Goal: Task Accomplishment & Management: Complete application form

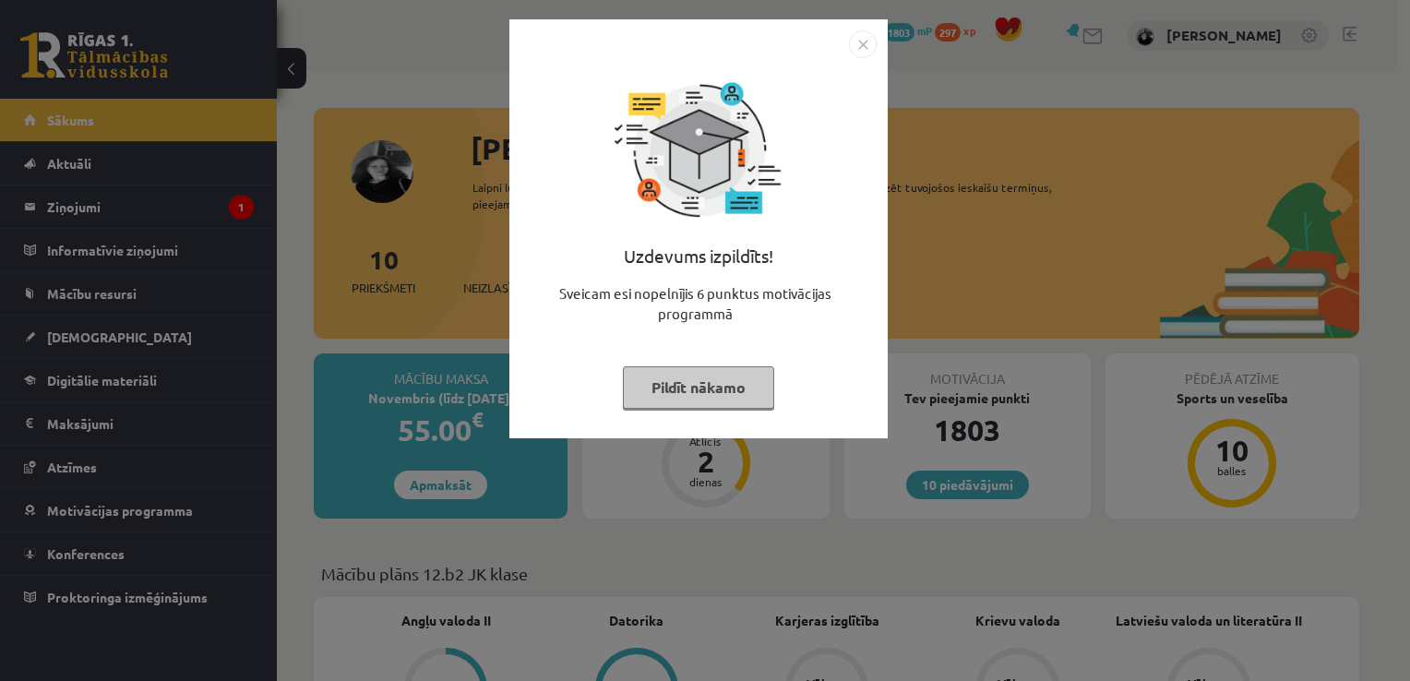
click at [723, 368] on button "Pildīt nākamo" at bounding box center [698, 387] width 151 height 42
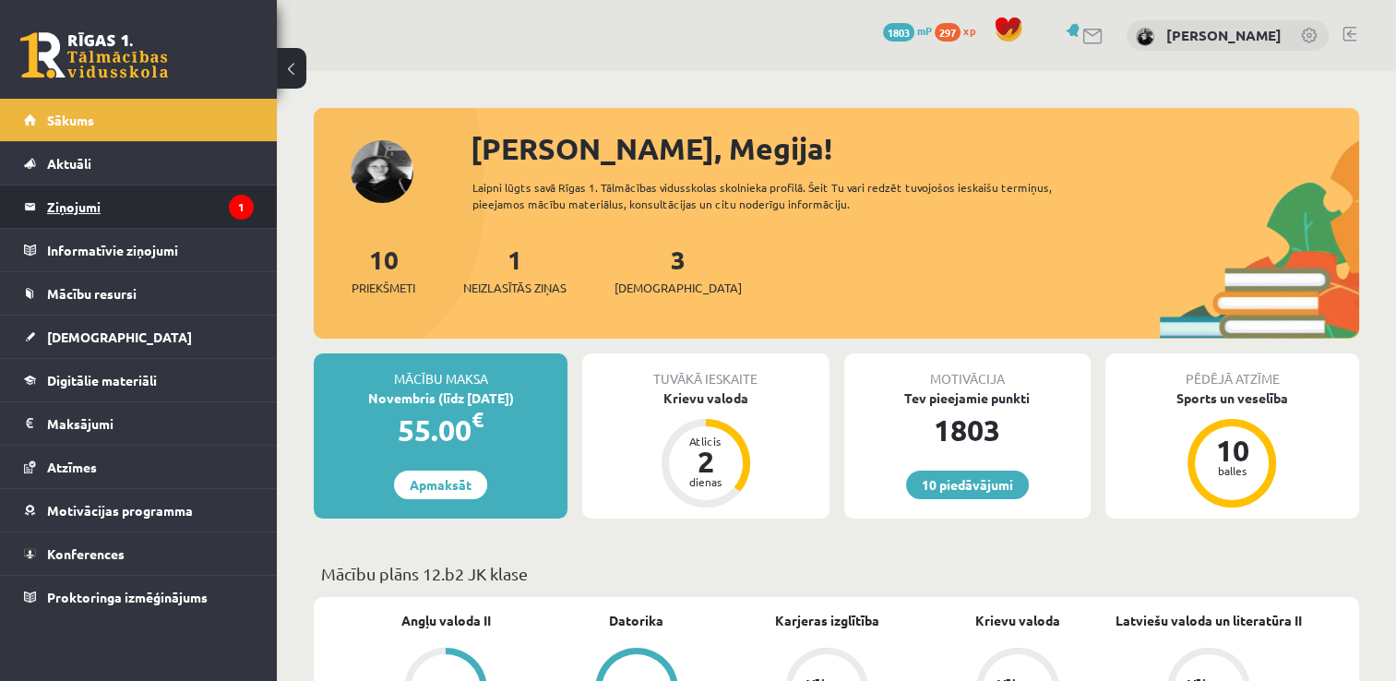
click at [114, 186] on legend "Ziņojumi 1" at bounding box center [150, 207] width 207 height 42
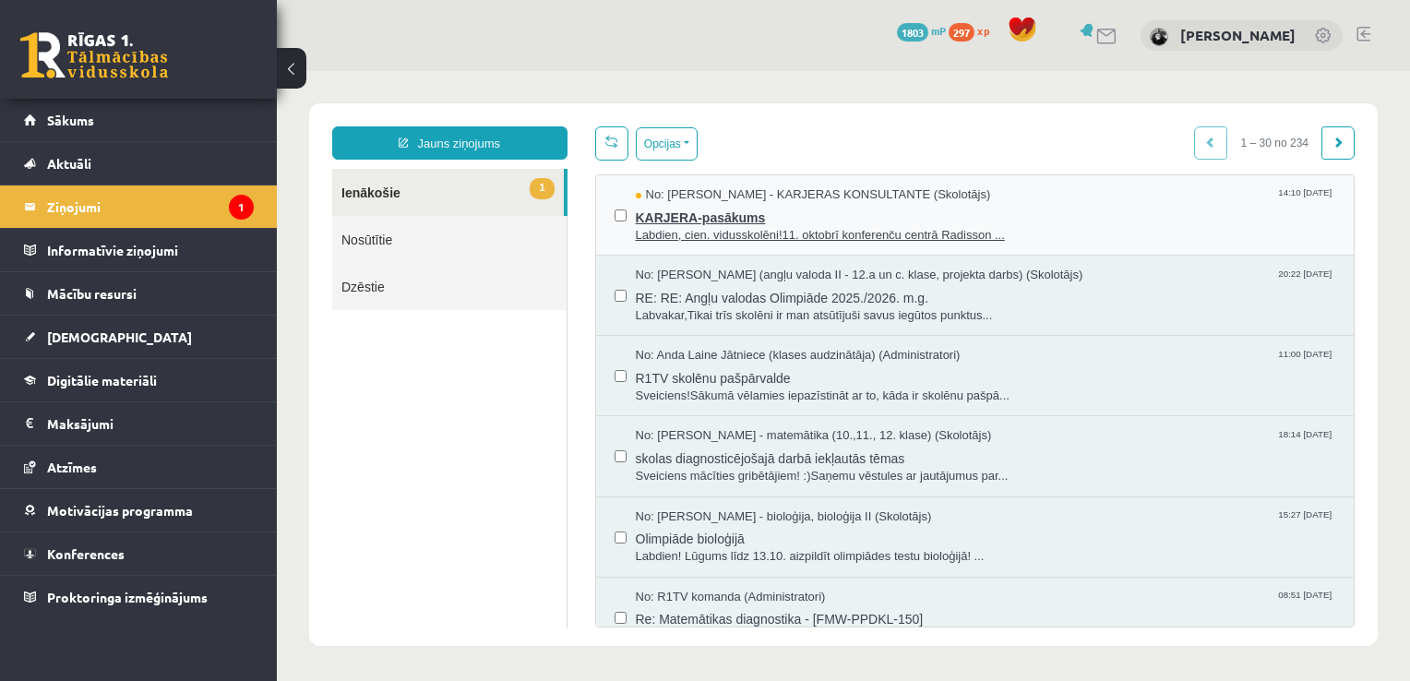
click at [730, 222] on span "KARJERA-pasākums" at bounding box center [986, 215] width 700 height 23
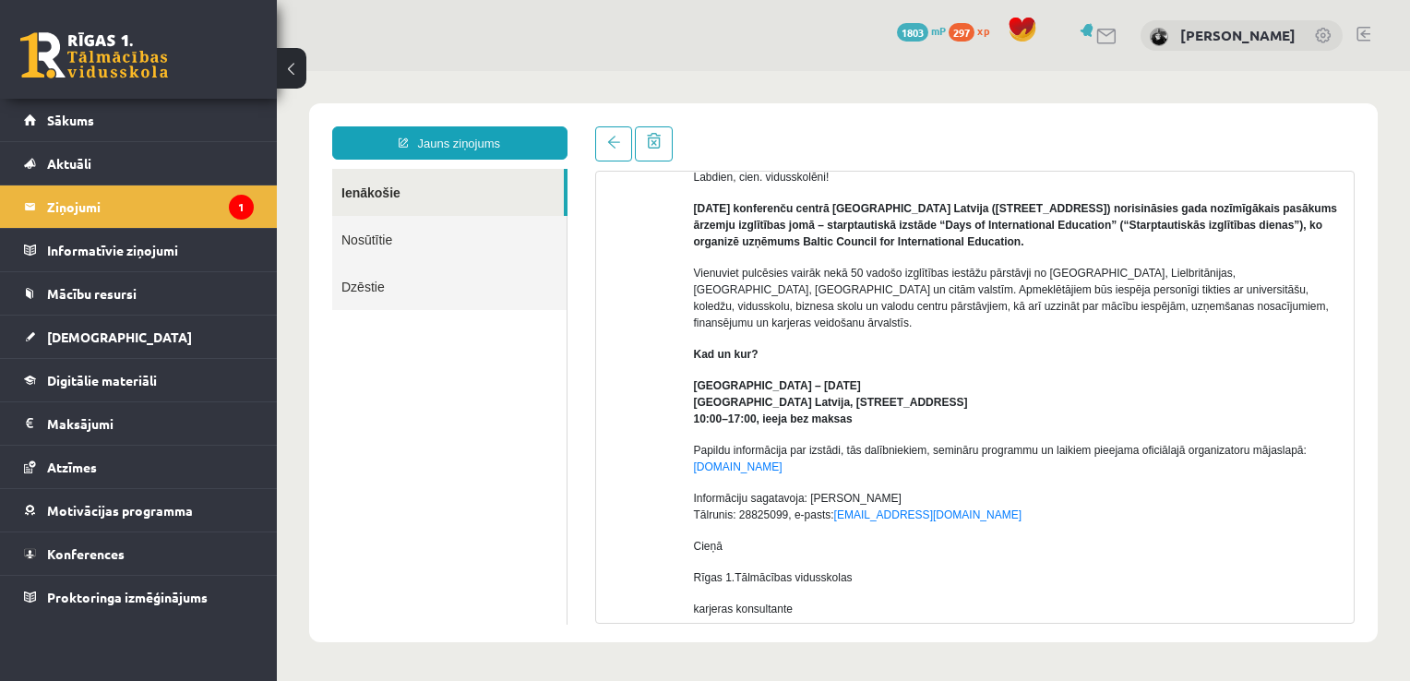
scroll to position [137, 0]
click at [96, 305] on link "Mācību resursi" at bounding box center [139, 293] width 230 height 42
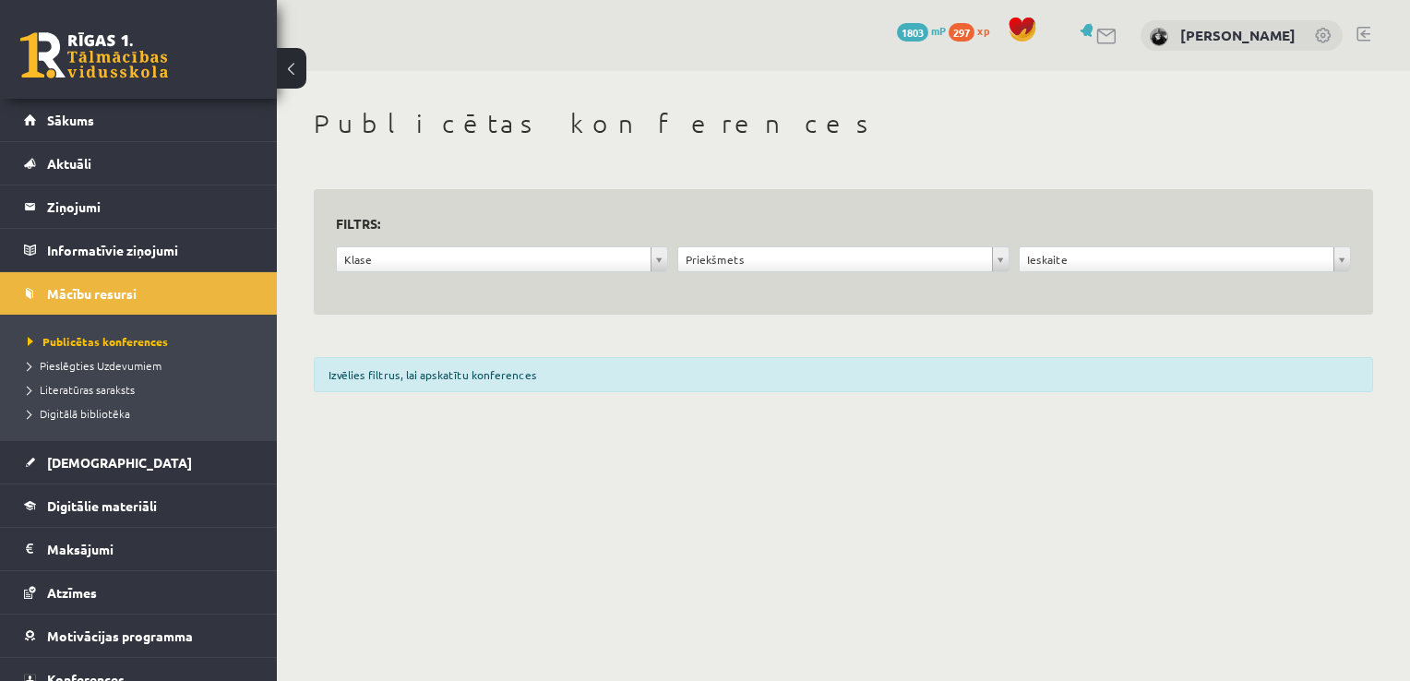
scroll to position [60, 0]
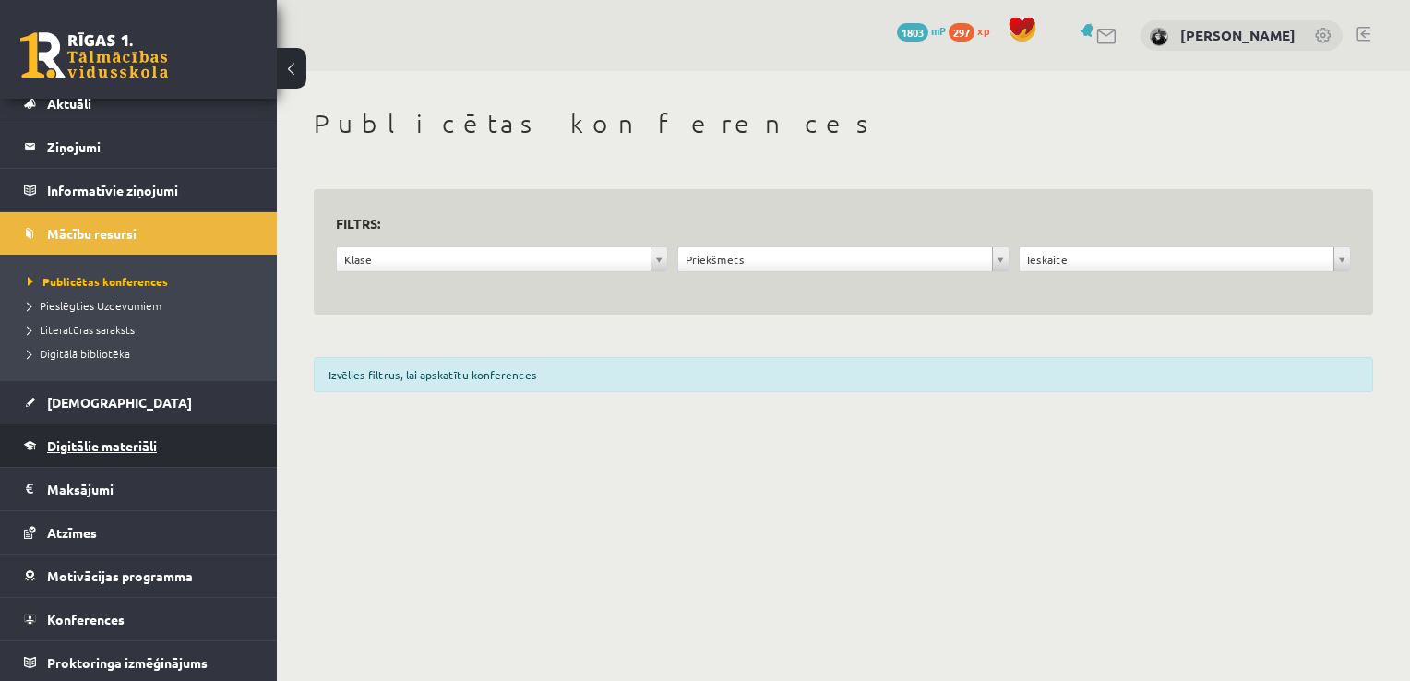
click at [119, 449] on span "Digitālie materiāli" at bounding box center [102, 445] width 110 height 17
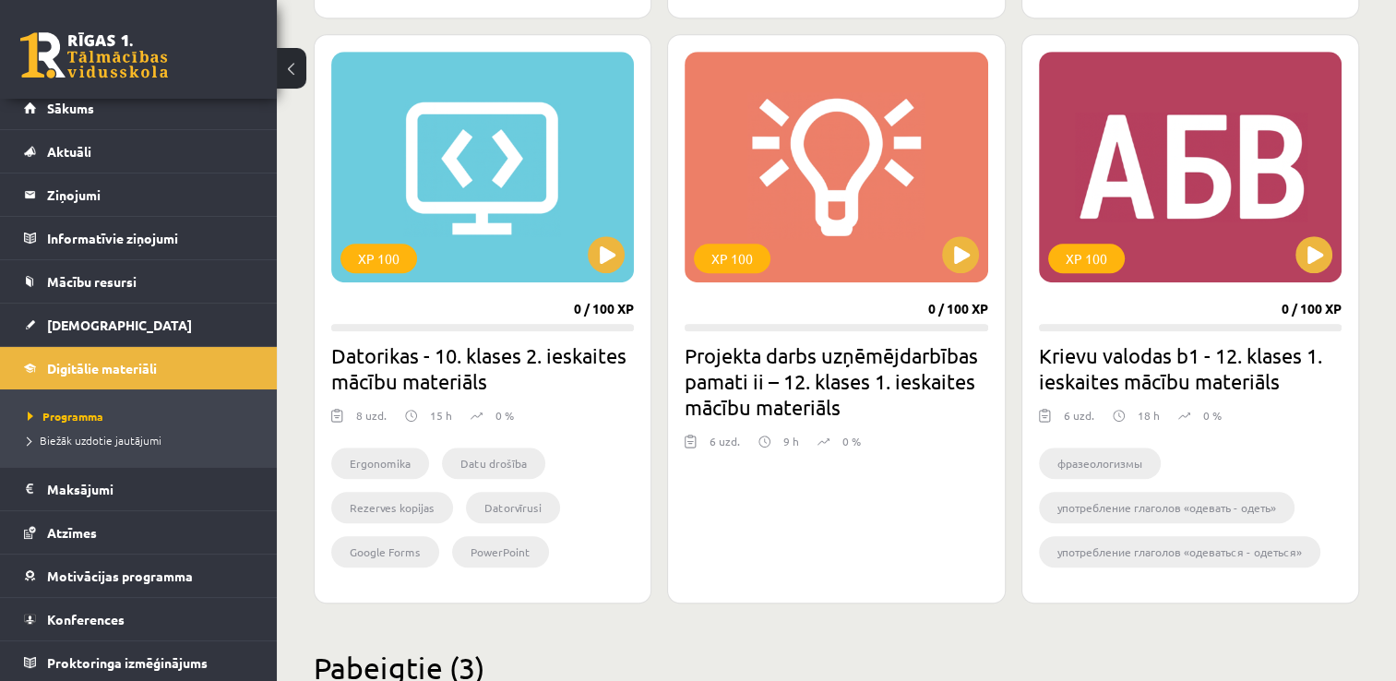
scroll to position [1079, 0]
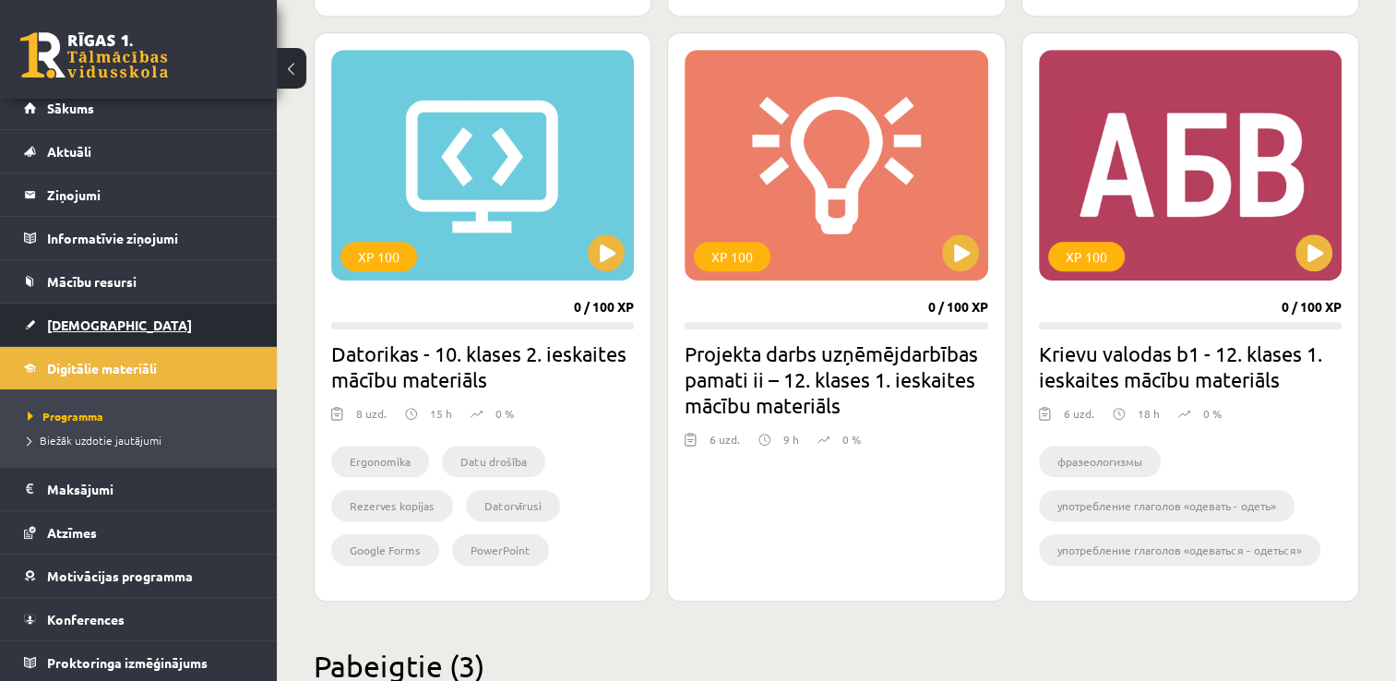
click at [201, 334] on link "[DEMOGRAPHIC_DATA]" at bounding box center [139, 325] width 230 height 42
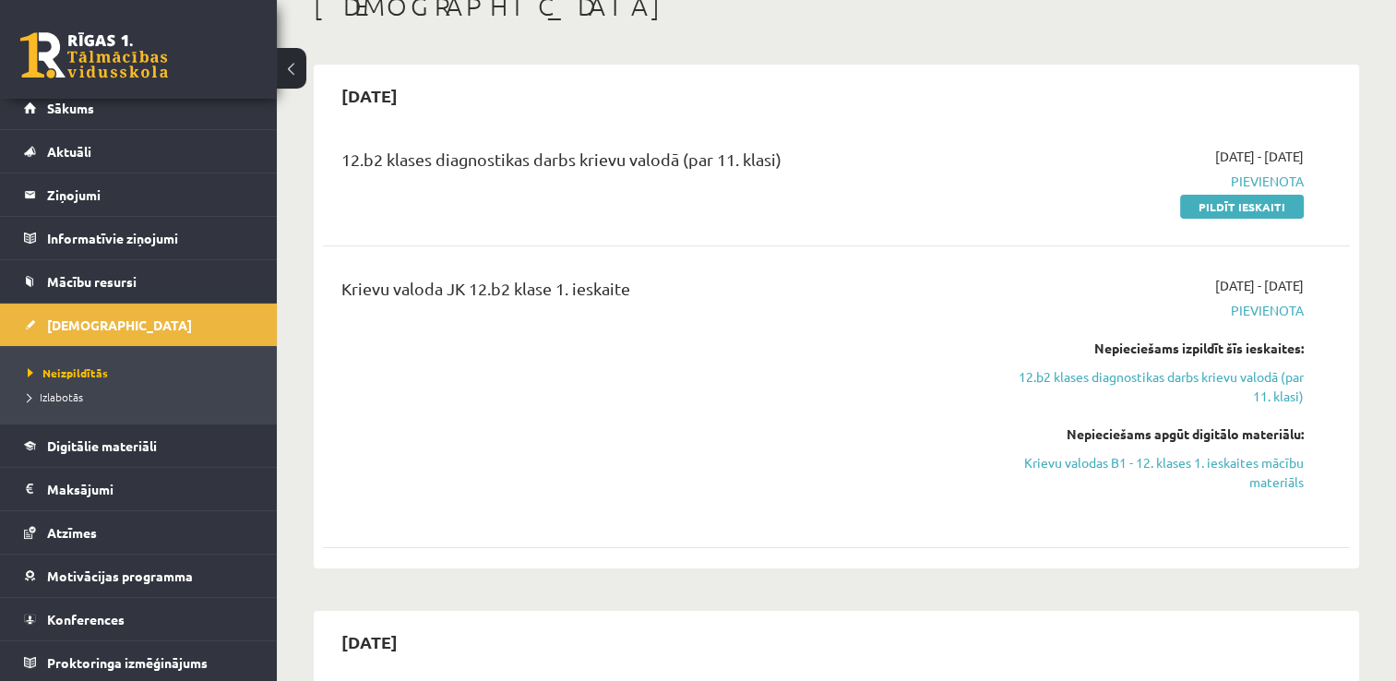
scroll to position [121, 0]
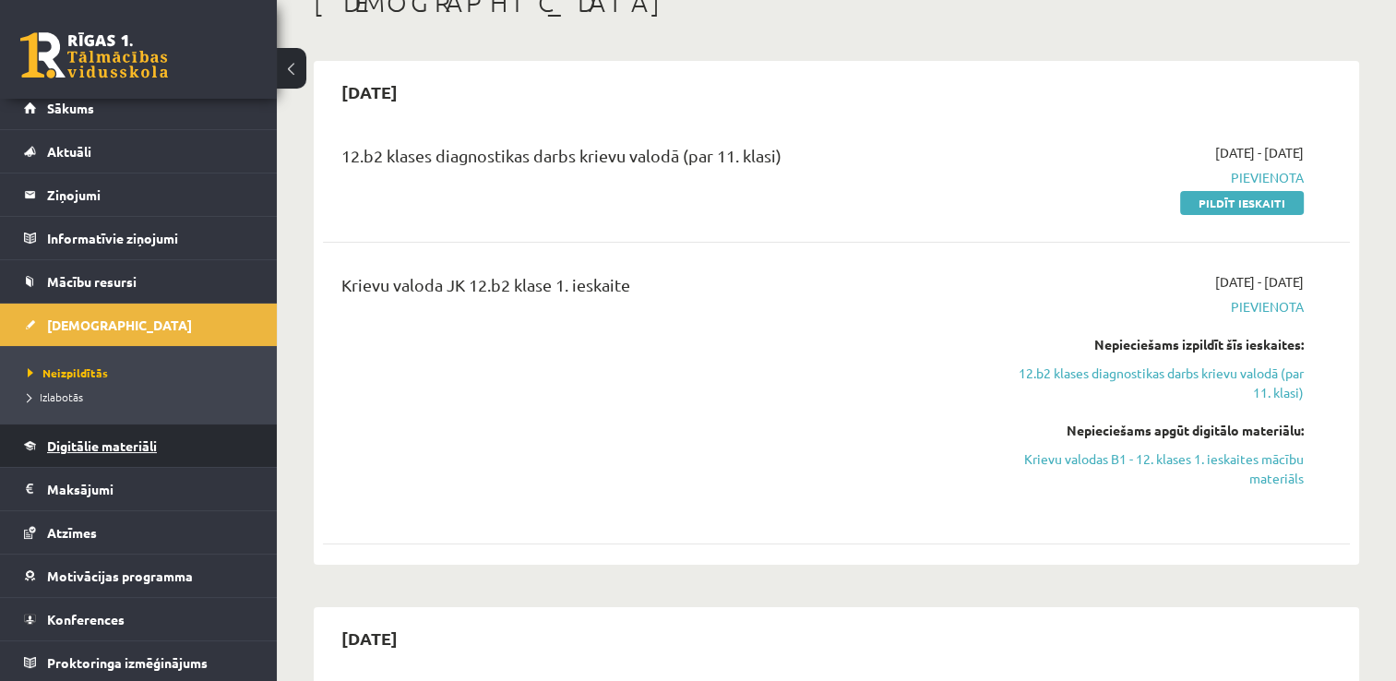
click at [181, 437] on link "Digitālie materiāli" at bounding box center [139, 446] width 230 height 42
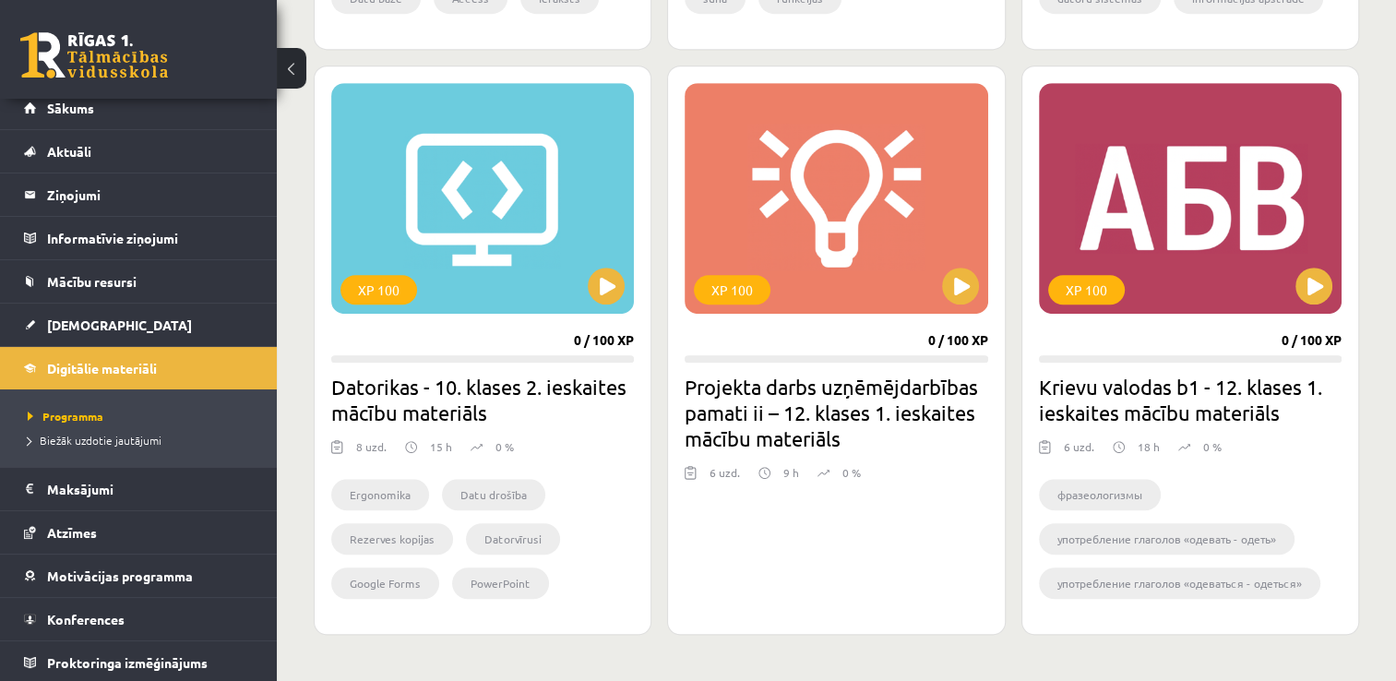
scroll to position [1078, 0]
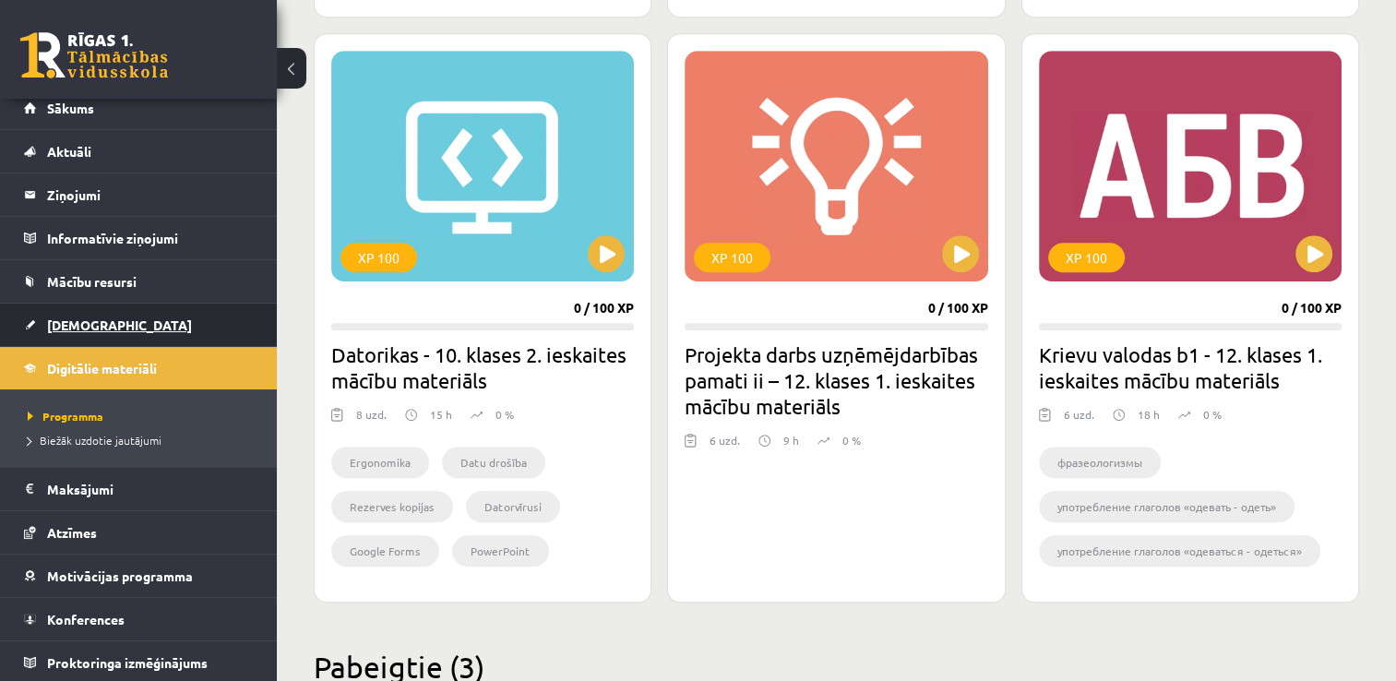
click at [27, 322] on link "[DEMOGRAPHIC_DATA]" at bounding box center [139, 325] width 230 height 42
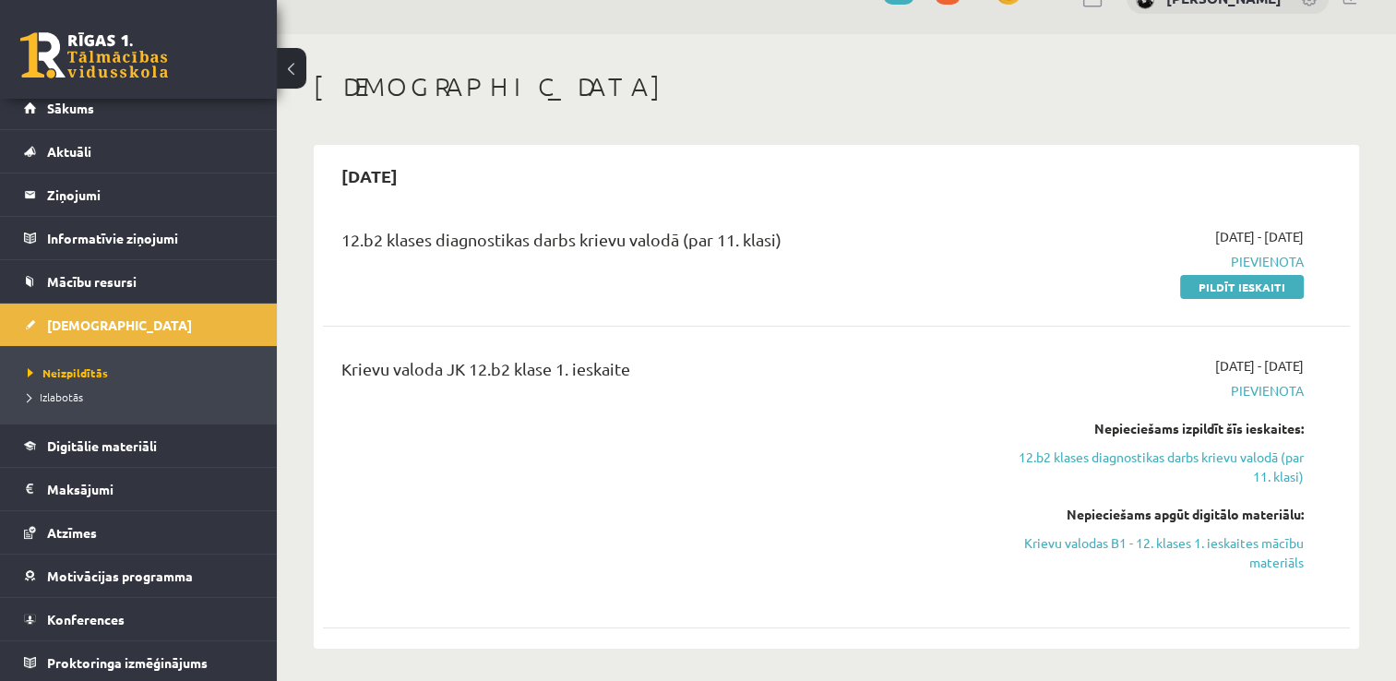
scroll to position [39, 0]
click at [1233, 287] on link "Pildīt ieskaiti" at bounding box center [1242, 285] width 124 height 24
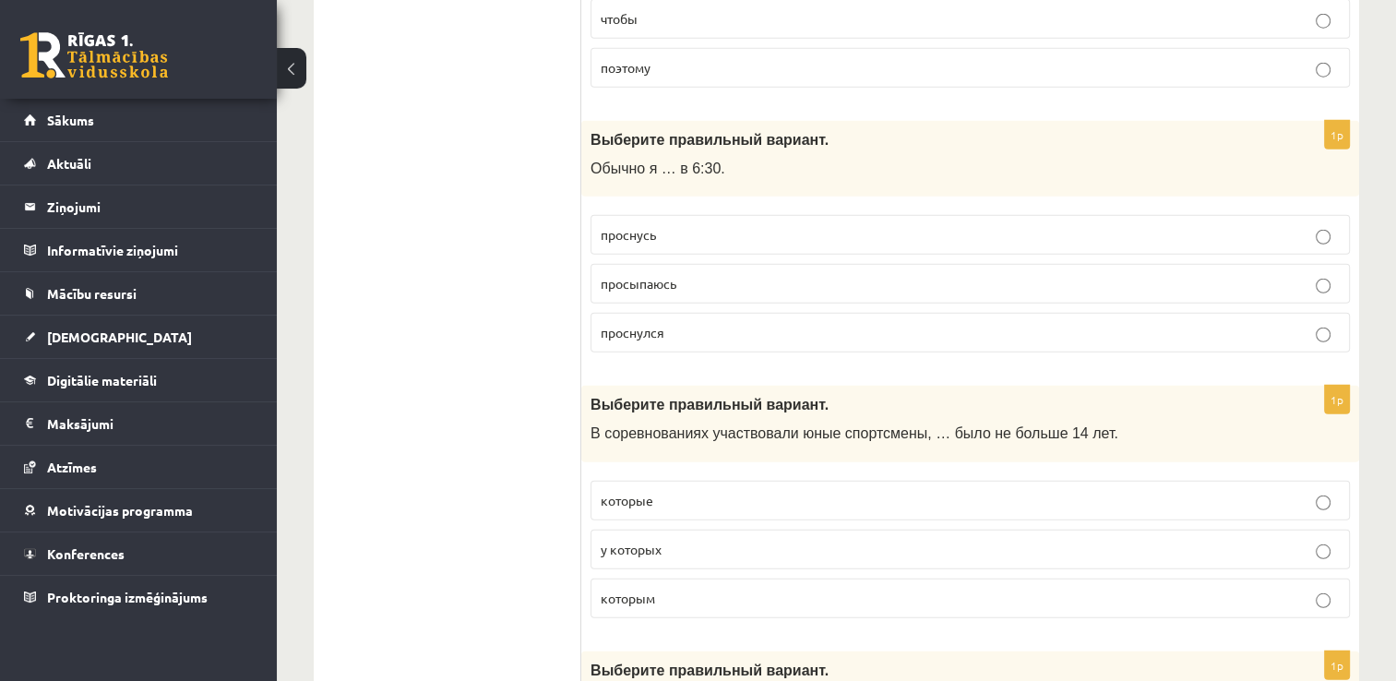
scroll to position [4964, 0]
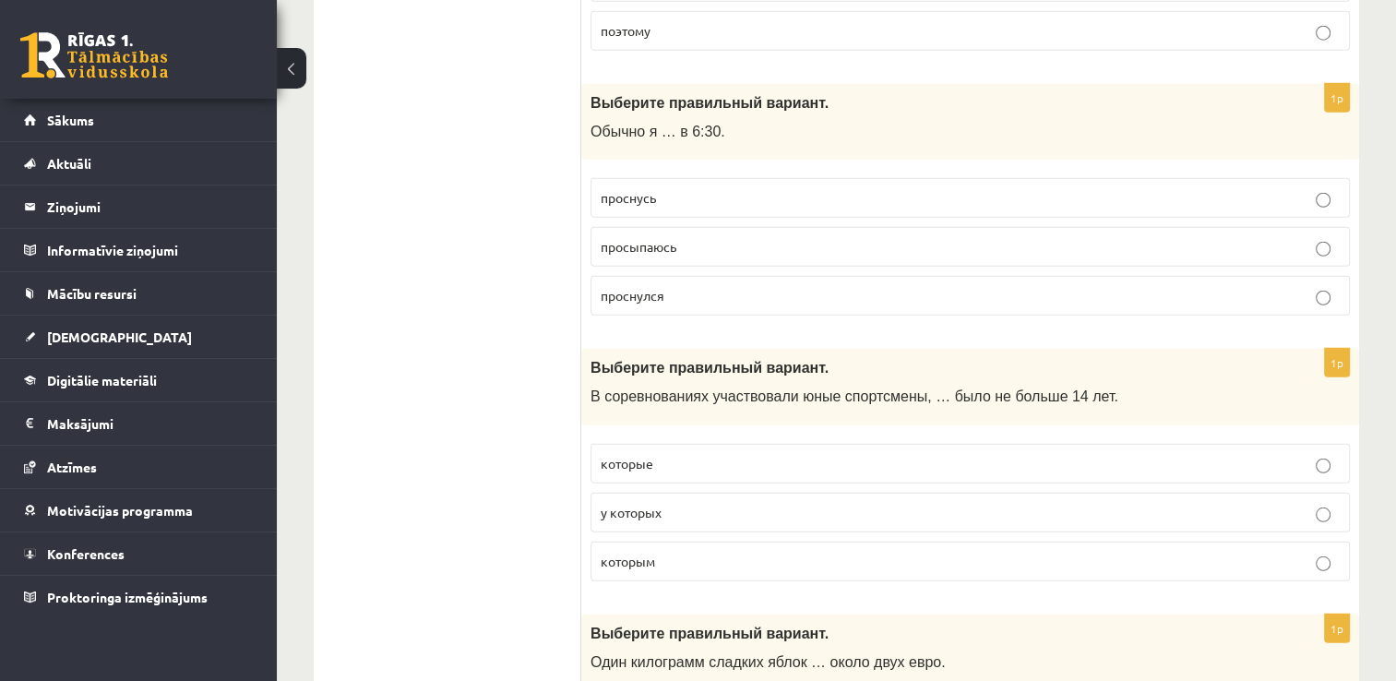
click at [1348, 263] on fieldset "проснусь просыпаюсь проснулся" at bounding box center [971, 245] width 760 height 152
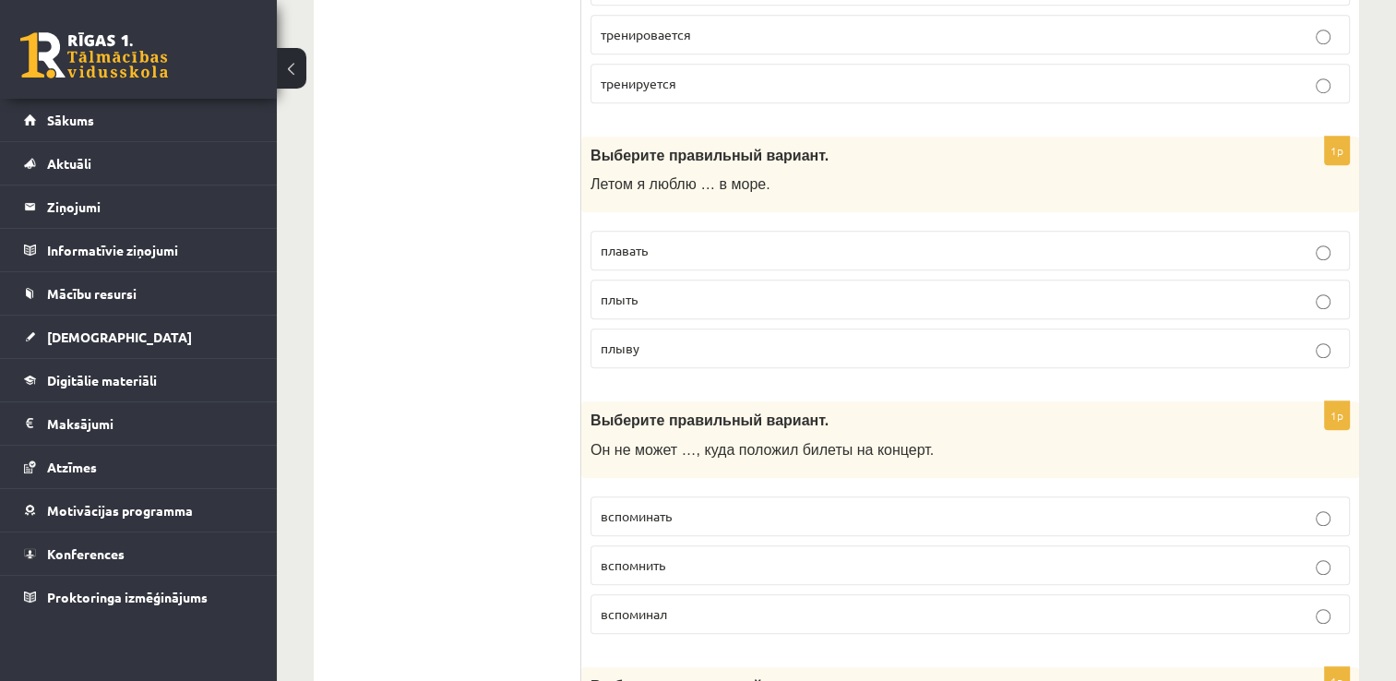
scroll to position [83, 0]
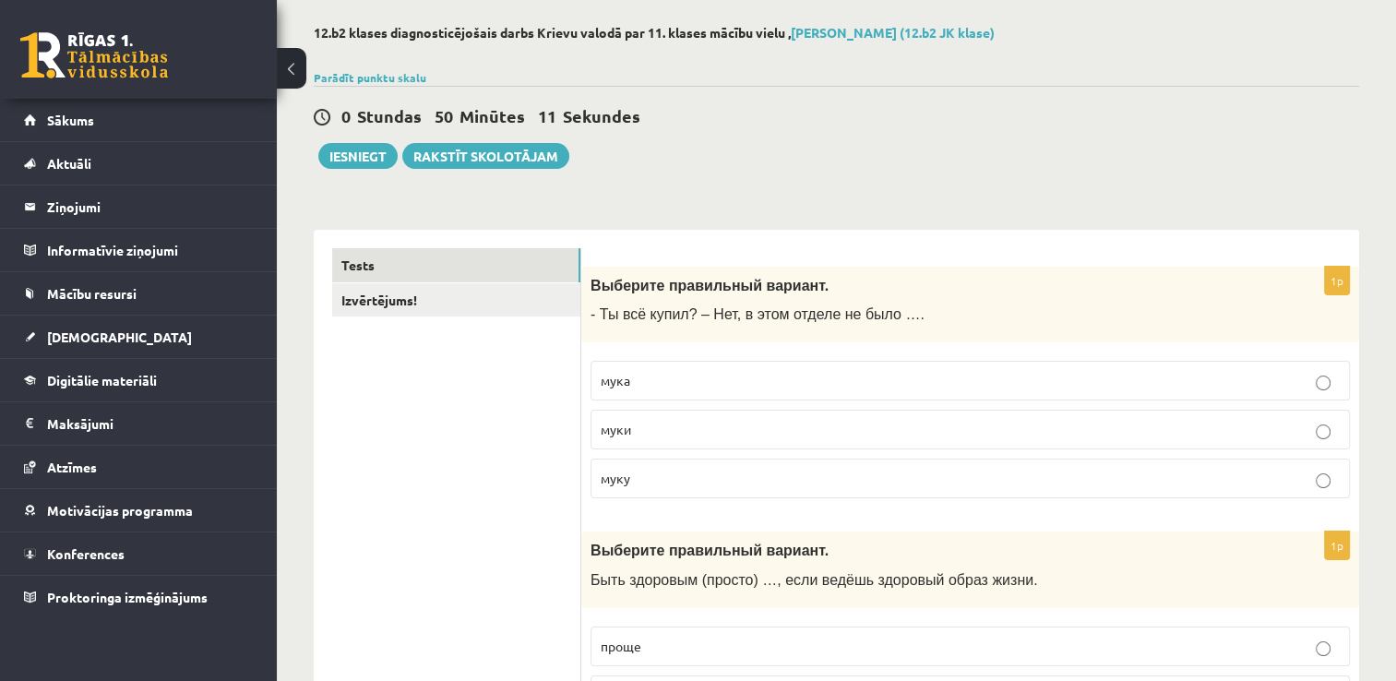
click at [454, 299] on link "Izvērtējums!" at bounding box center [456, 300] width 248 height 34
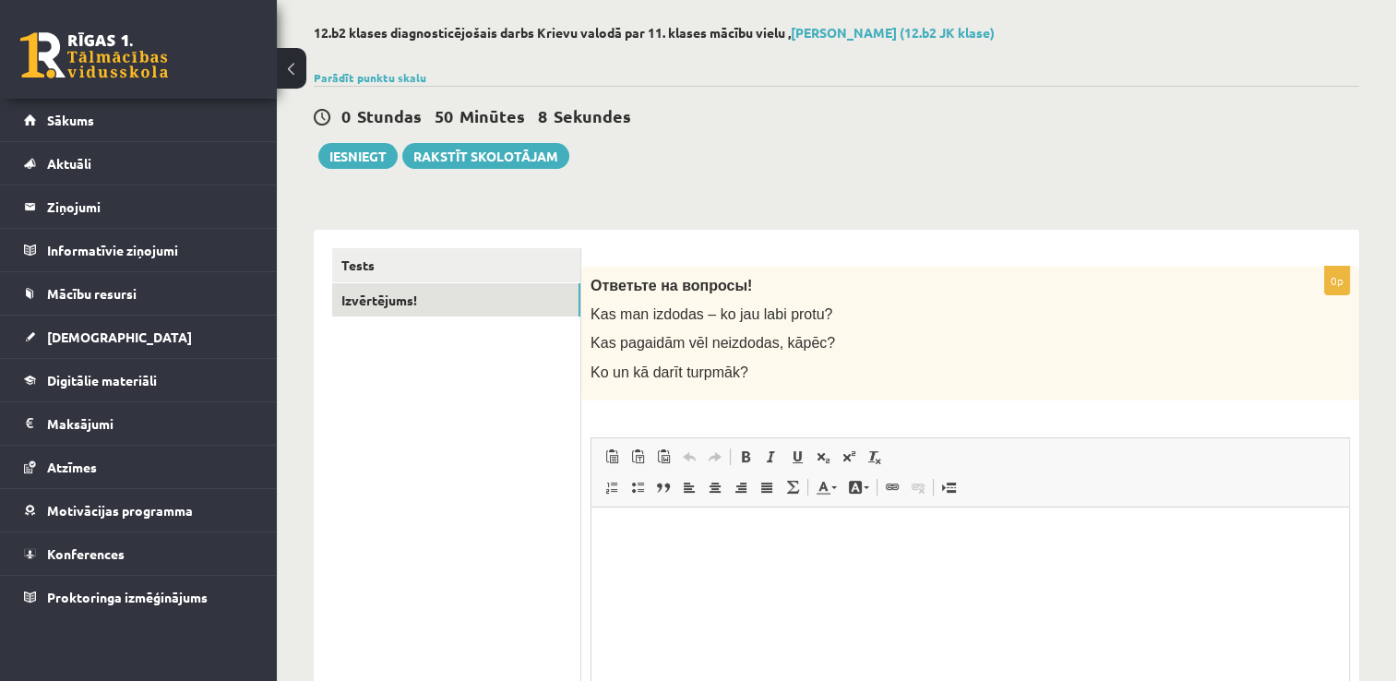
scroll to position [228, 0]
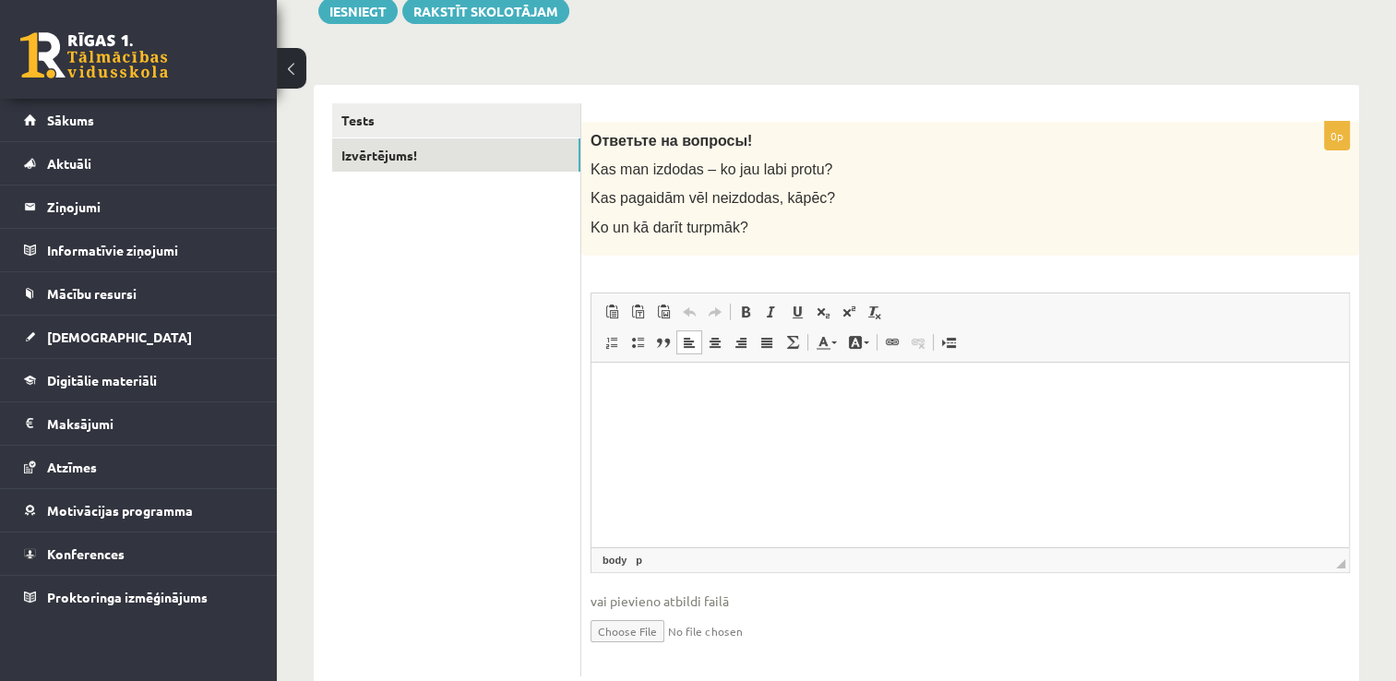
click at [832, 398] on p "Rich Text Editor, wiswyg-editor-user-answer-47433867274860" at bounding box center [970, 389] width 721 height 19
click at [371, 12] on button "Iesniegt" at bounding box center [357, 11] width 79 height 26
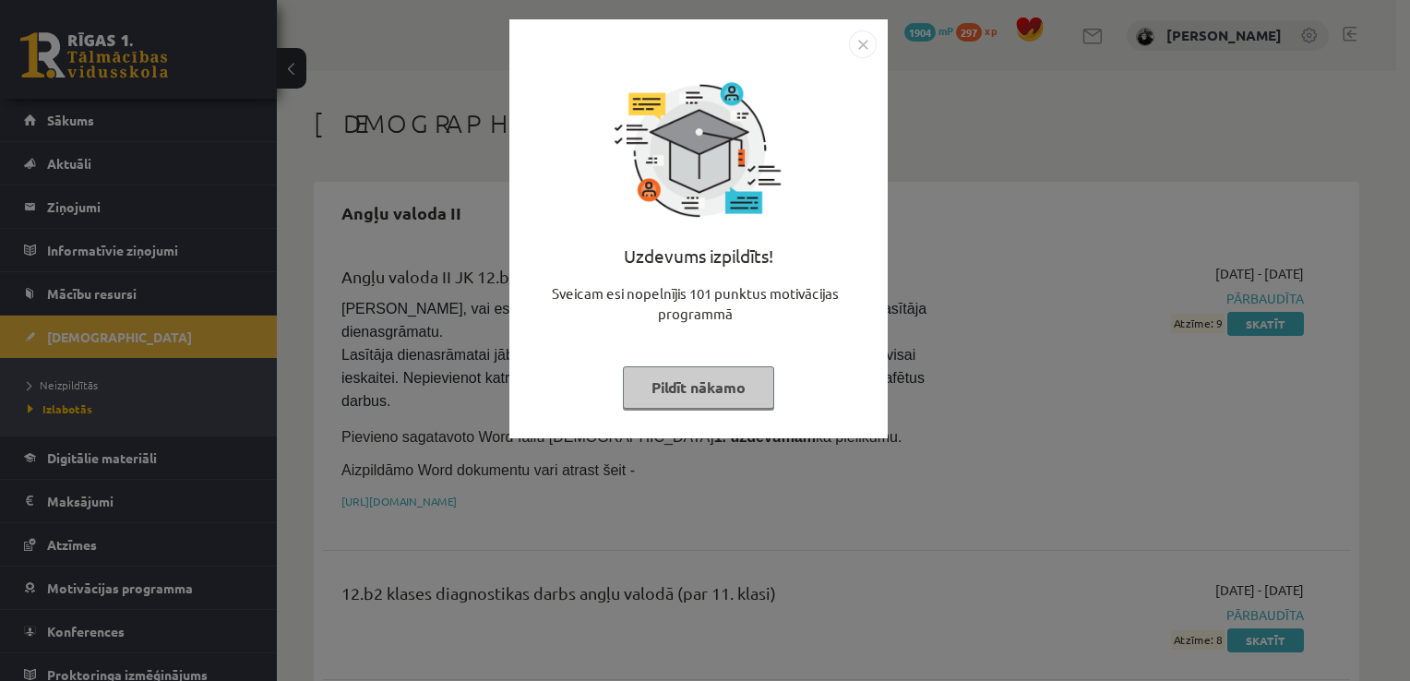
click at [713, 374] on button "Pildīt nākamo" at bounding box center [698, 387] width 151 height 42
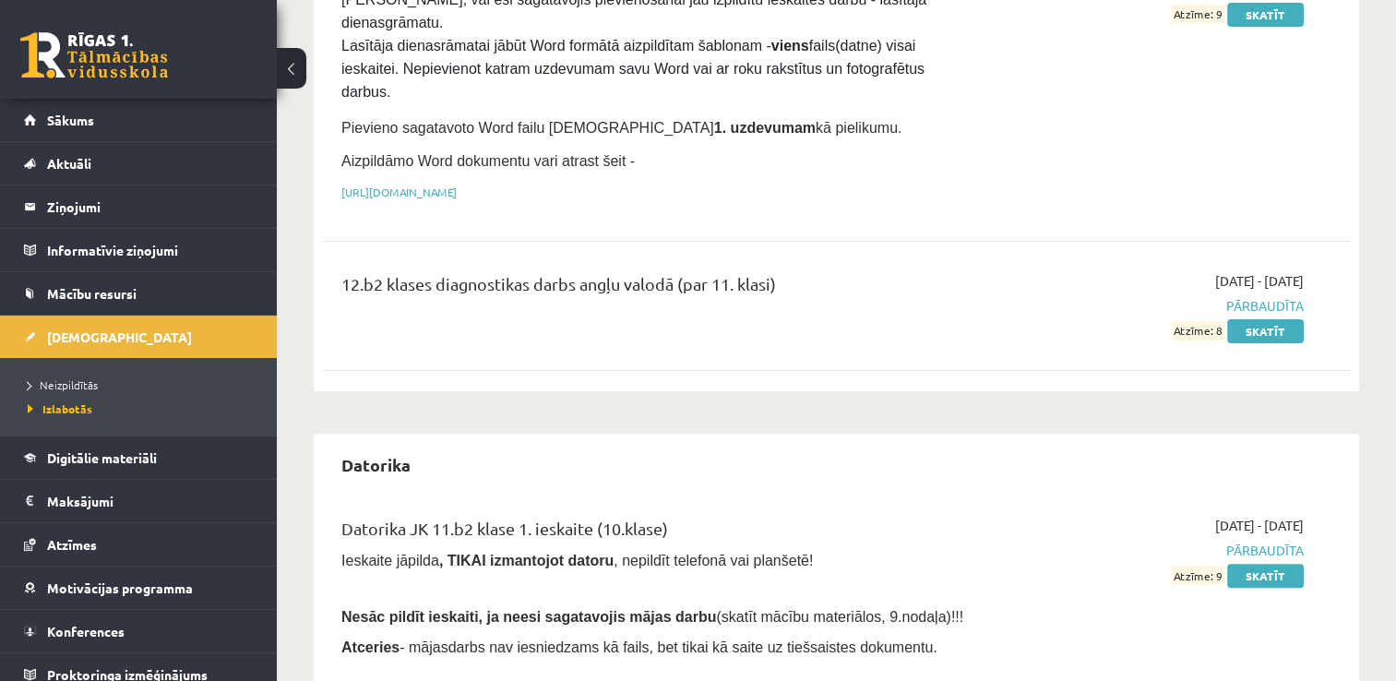
scroll to position [310, 0]
click at [233, 442] on link "Digitālie materiāli" at bounding box center [139, 458] width 230 height 42
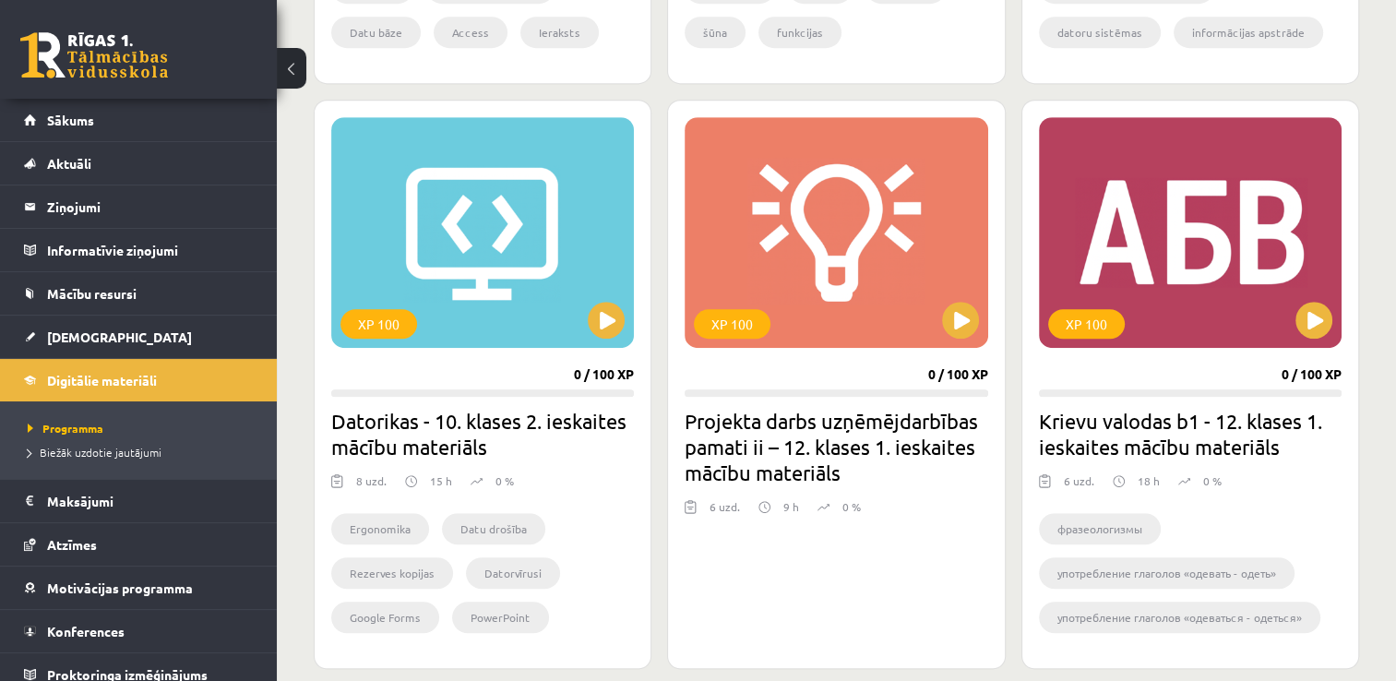
scroll to position [1013, 0]
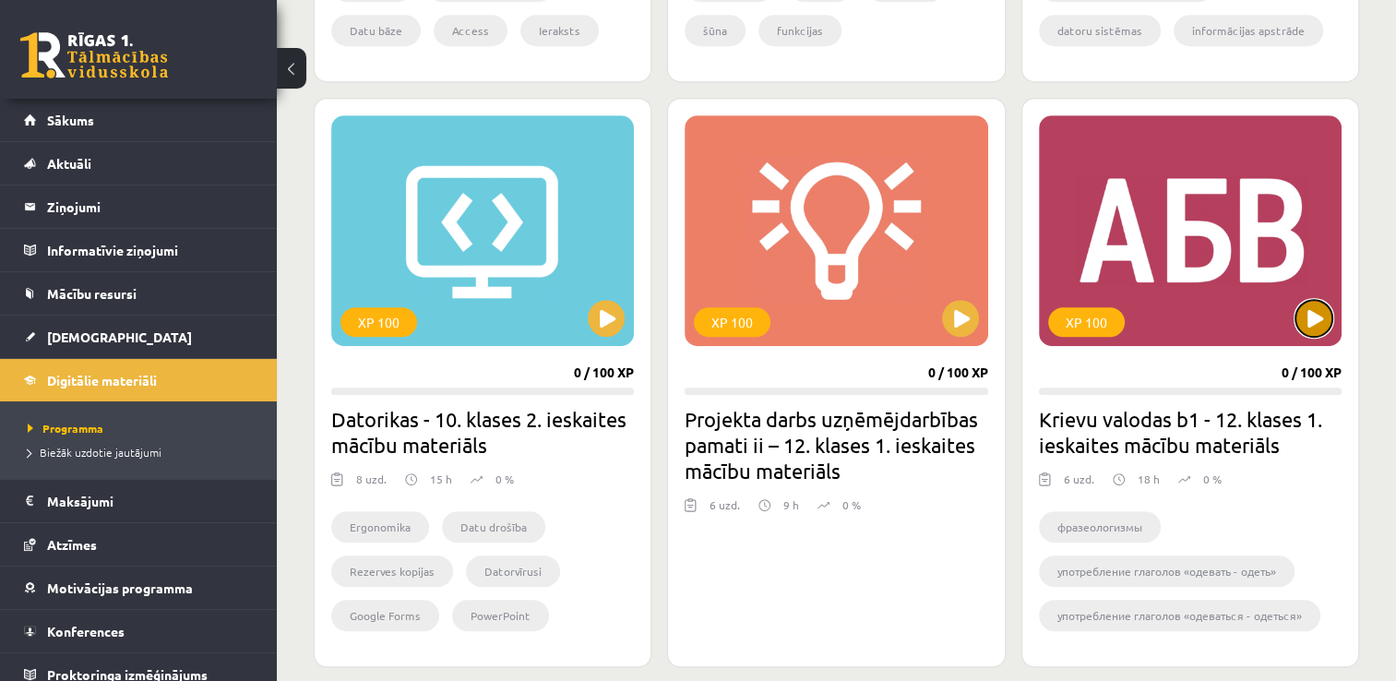
click at [1323, 316] on button at bounding box center [1314, 318] width 37 height 37
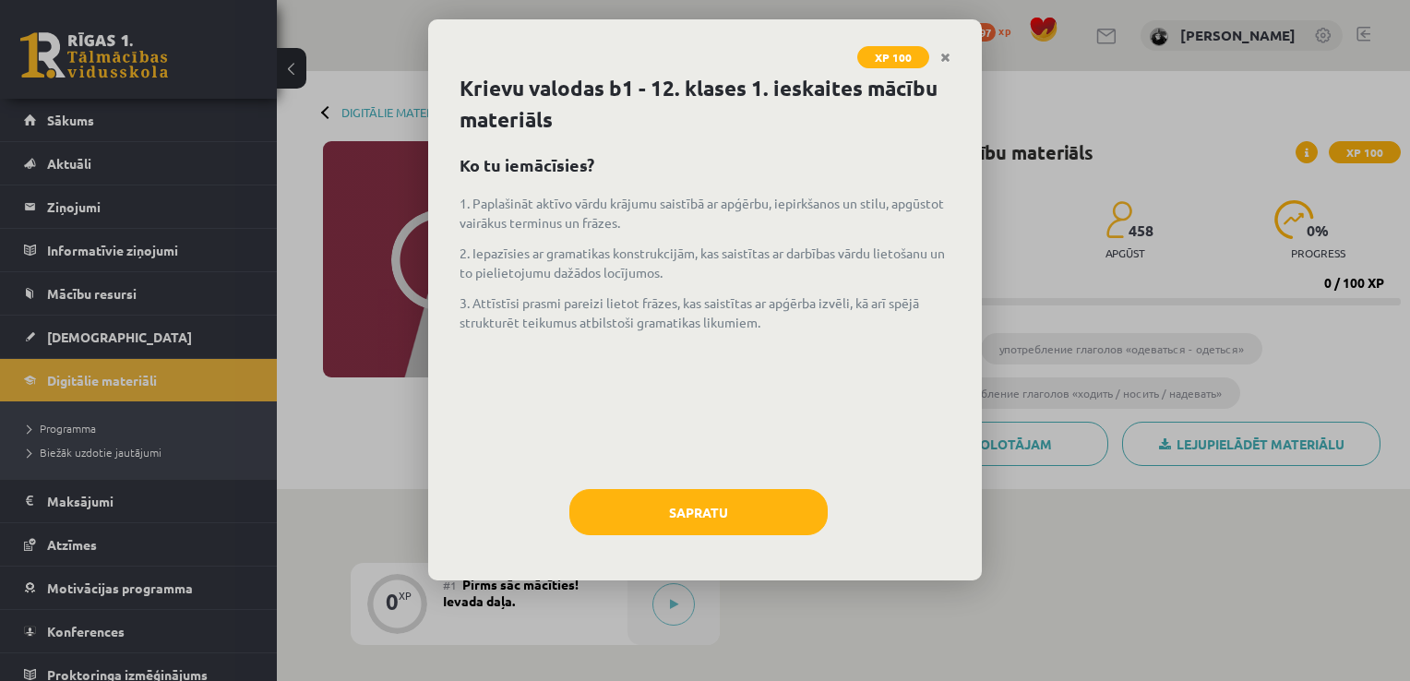
click at [1026, 335] on div "XP 100 Krievu valodas b1 - 12. klases 1. ieskaites mācību materiāls Ko tu iemāc…" at bounding box center [705, 340] width 1410 height 681
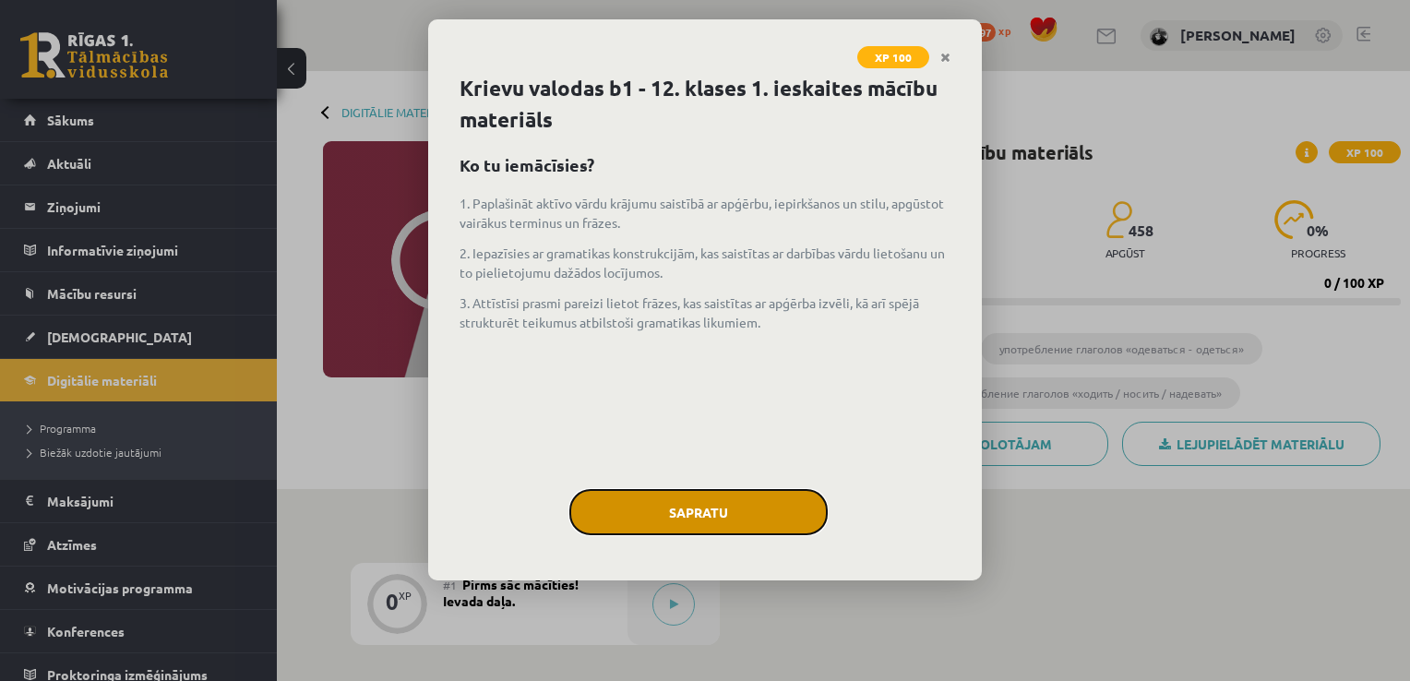
click at [724, 503] on button "Sapratu" at bounding box center [698, 512] width 258 height 46
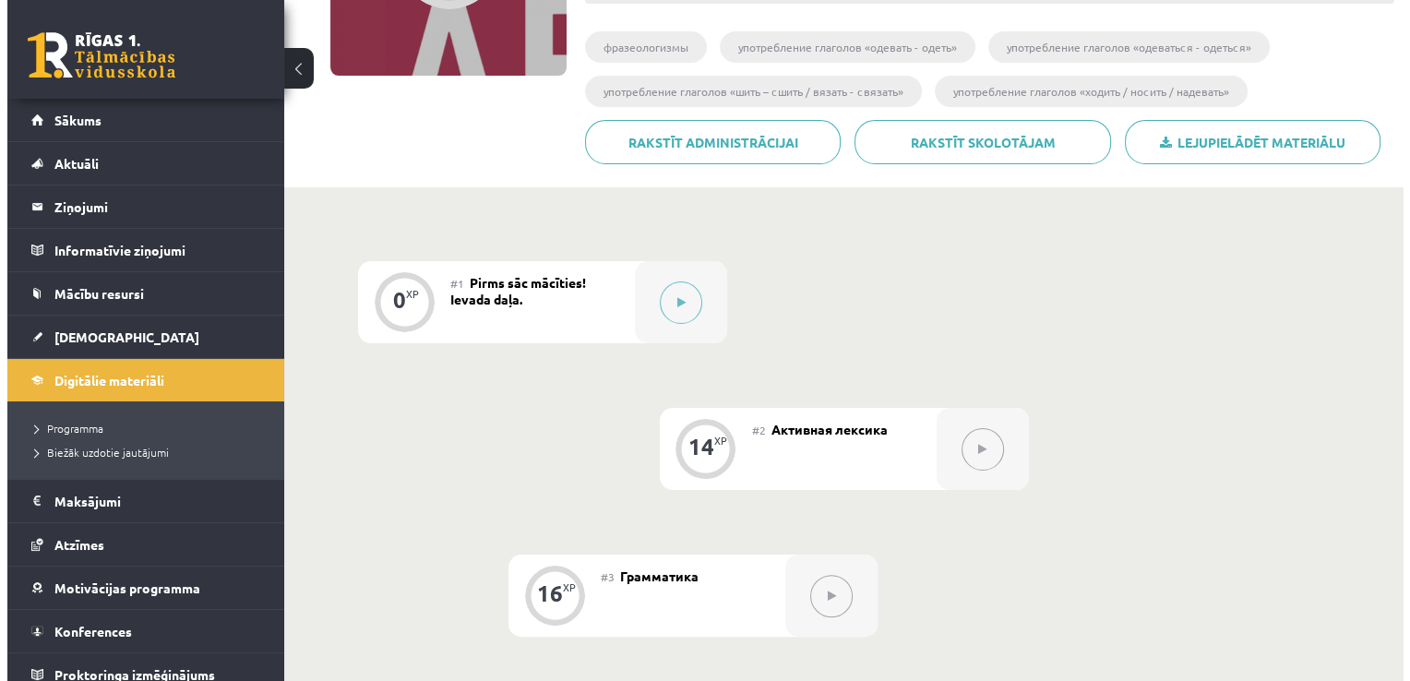
scroll to position [295, 0]
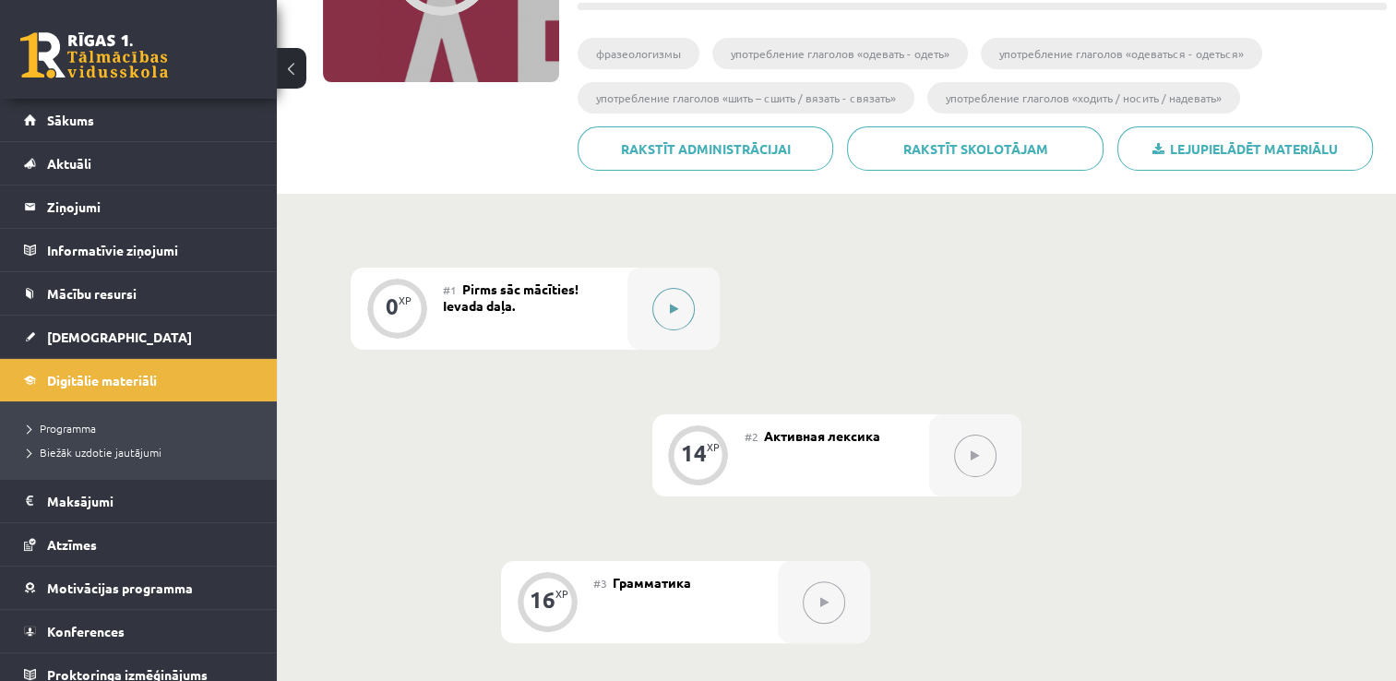
click at [674, 288] on button at bounding box center [673, 309] width 42 height 42
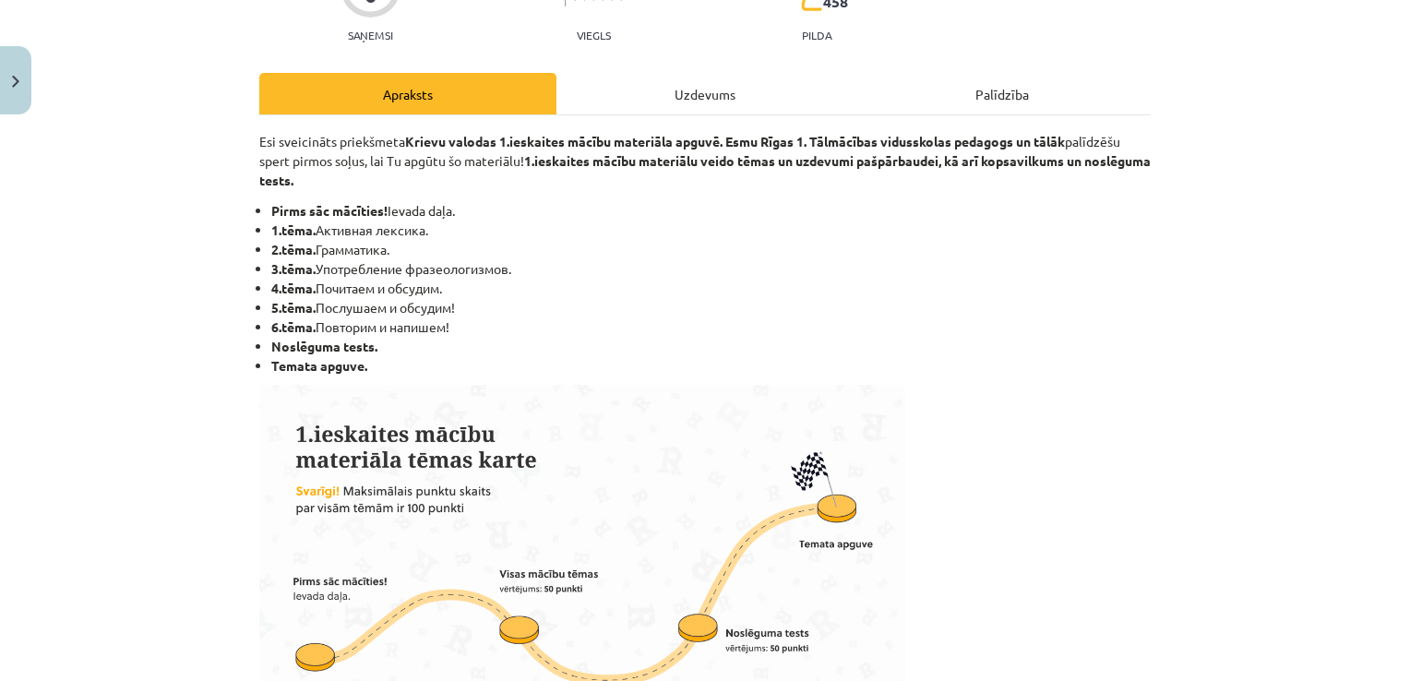
scroll to position [199, 0]
click at [682, 91] on div "Uzdevums" at bounding box center [705, 93] width 297 height 42
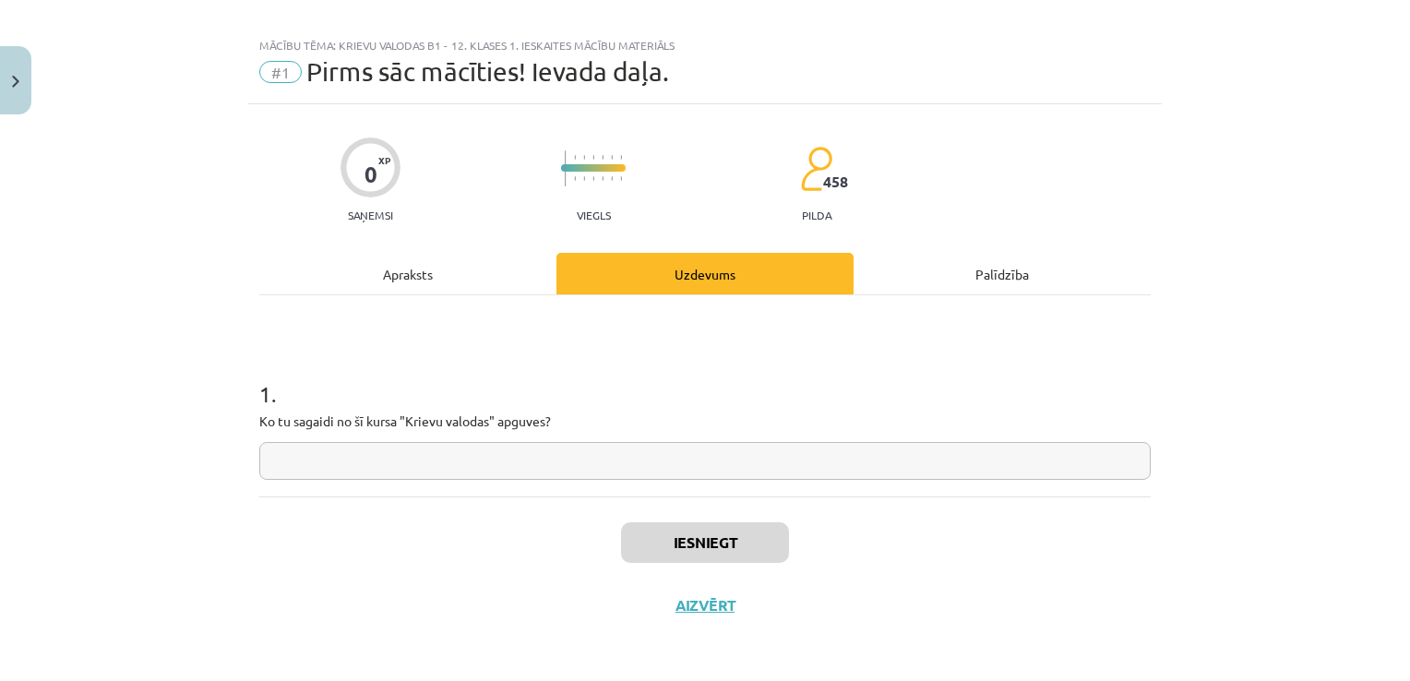
click at [600, 457] on input "text" at bounding box center [705, 461] width 892 height 38
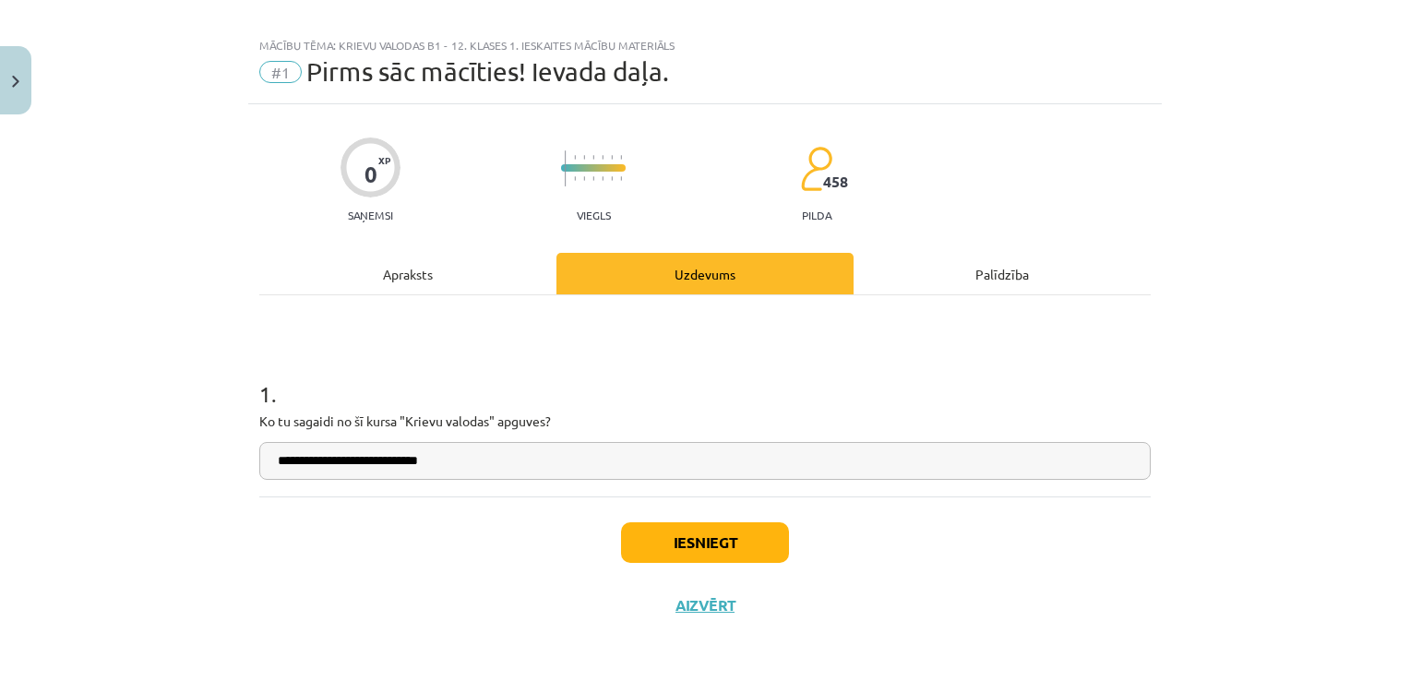
type input "**********"
click at [666, 545] on button "Iesniegt" at bounding box center [705, 542] width 168 height 41
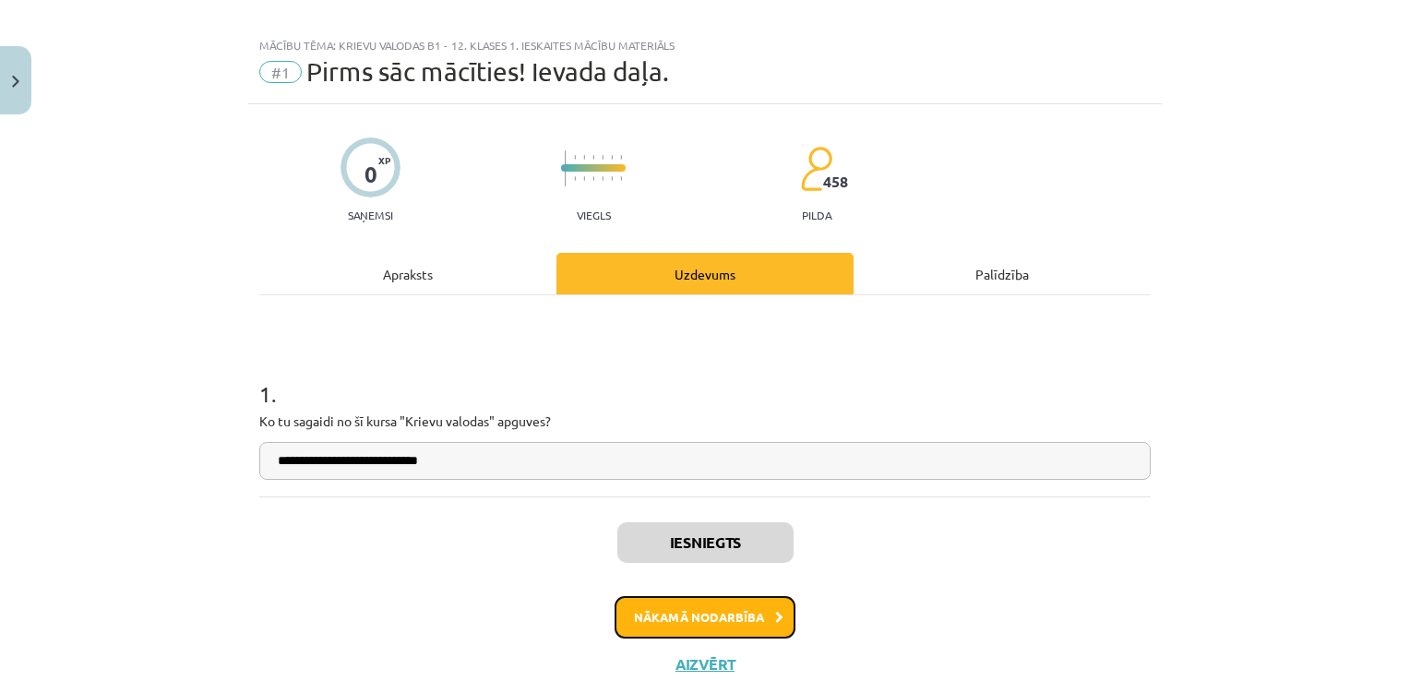
click at [704, 611] on button "Nākamā nodarbība" at bounding box center [705, 617] width 181 height 42
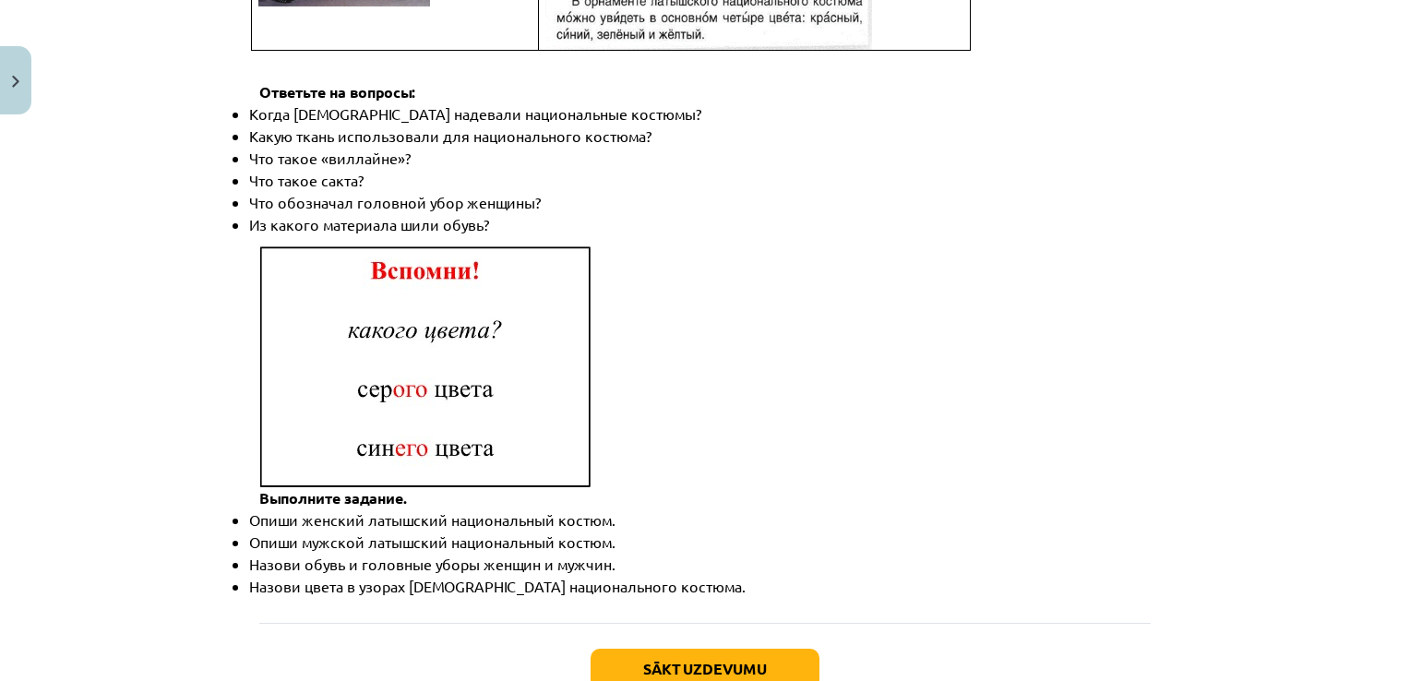
scroll to position [2645, 0]
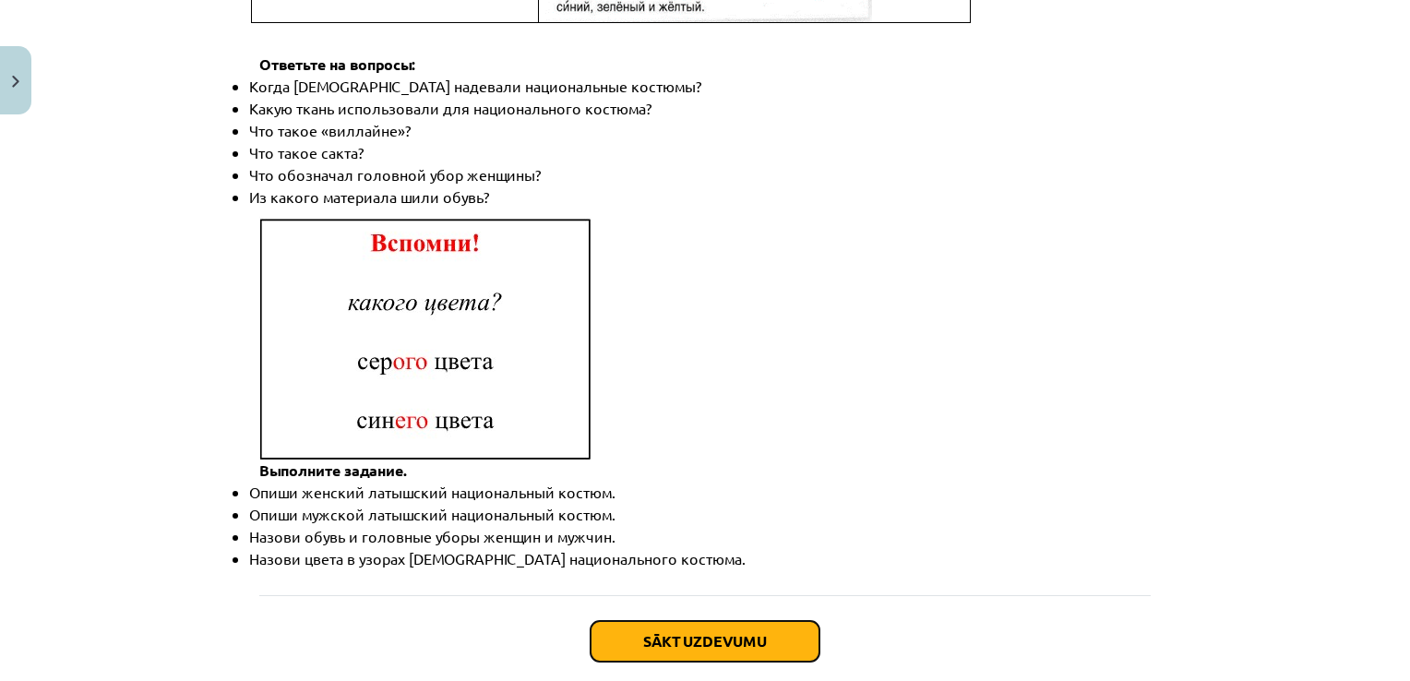
click at [724, 621] on button "Sākt uzdevumu" at bounding box center [705, 641] width 229 height 41
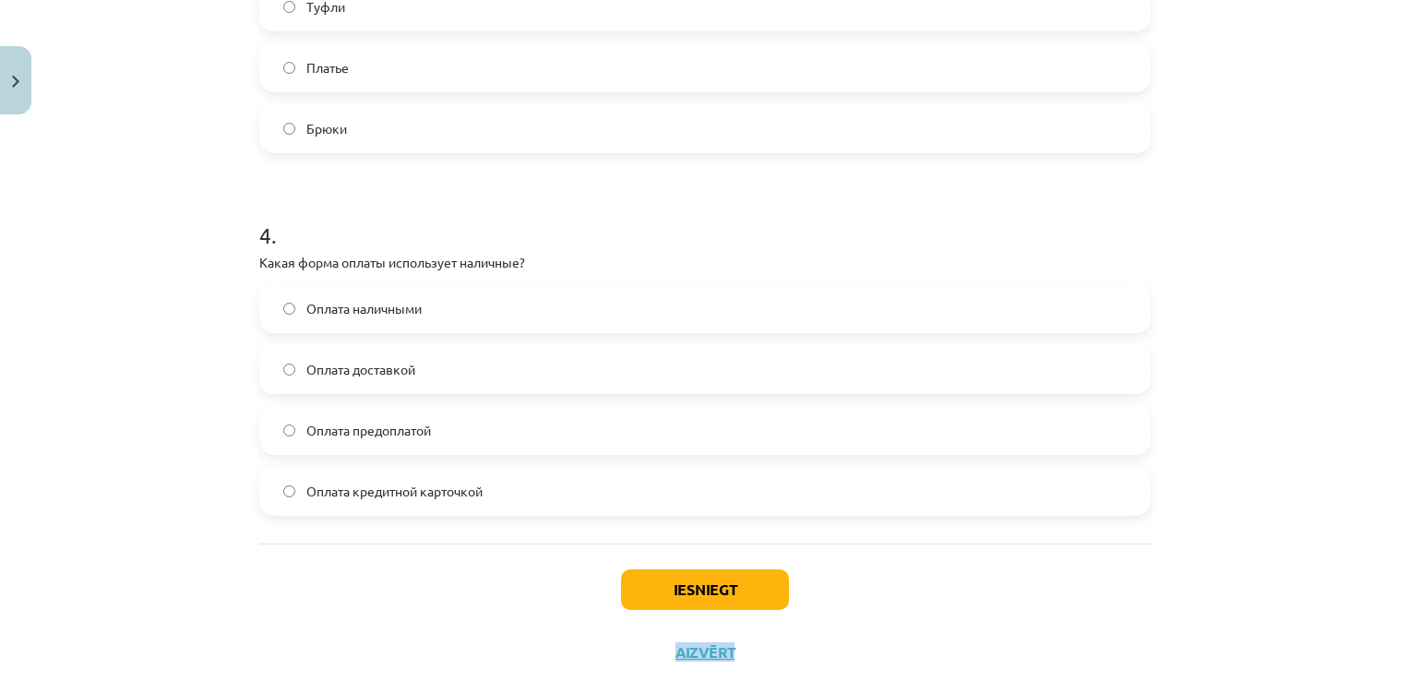
scroll to position [1313, 0]
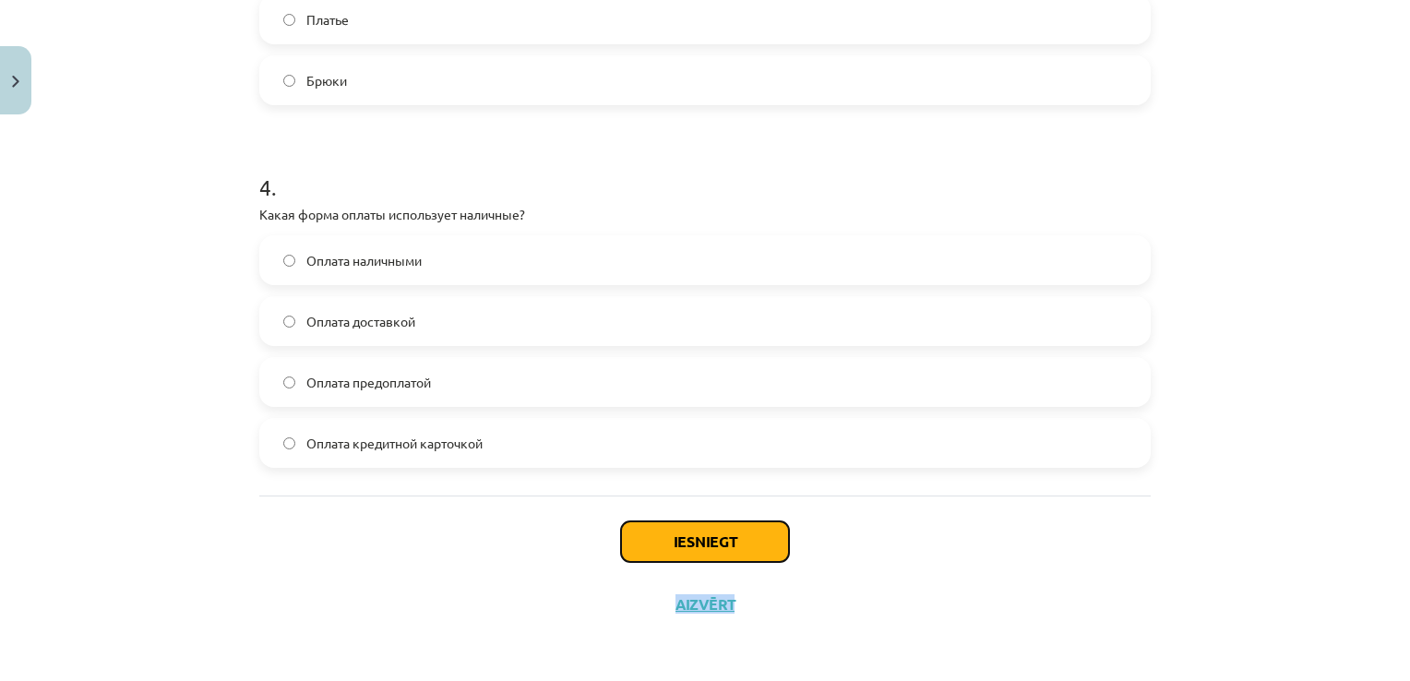
click at [686, 542] on button "Iesniegt" at bounding box center [705, 541] width 168 height 41
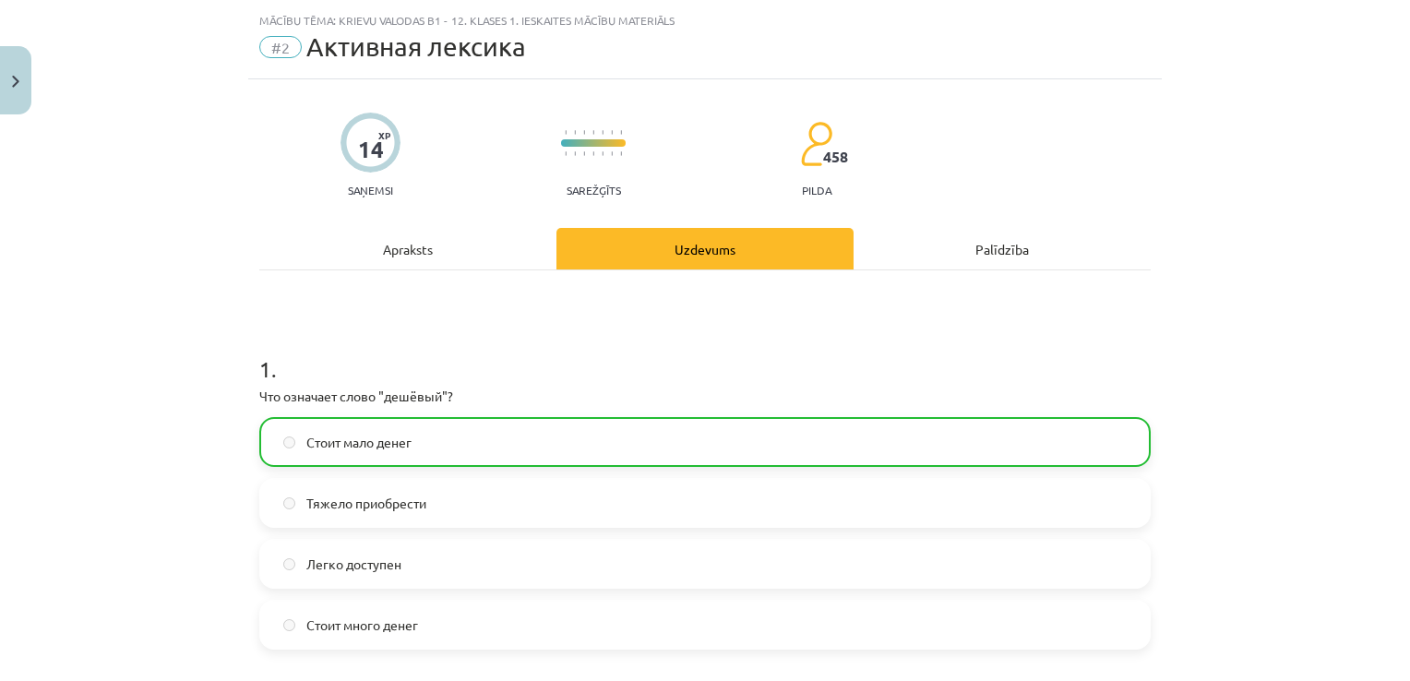
scroll to position [39, 0]
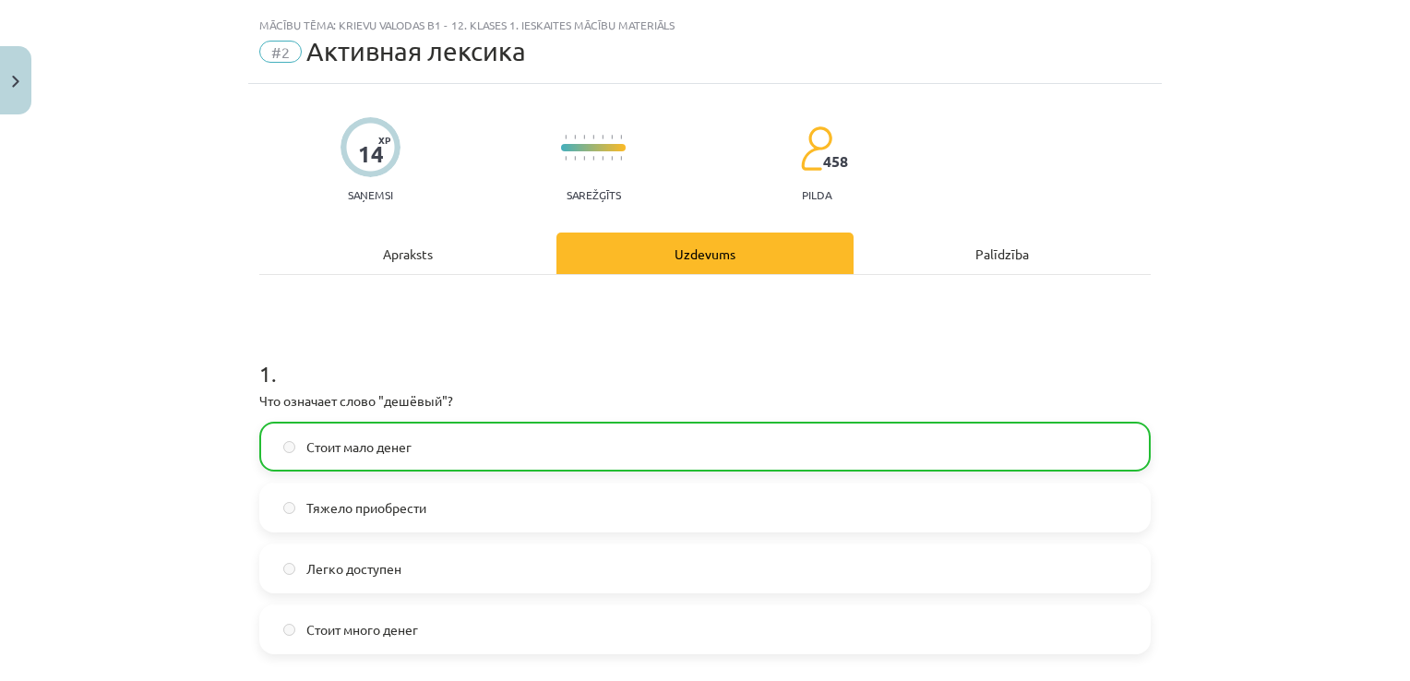
click at [685, 248] on div "Uzdevums" at bounding box center [705, 254] width 297 height 42
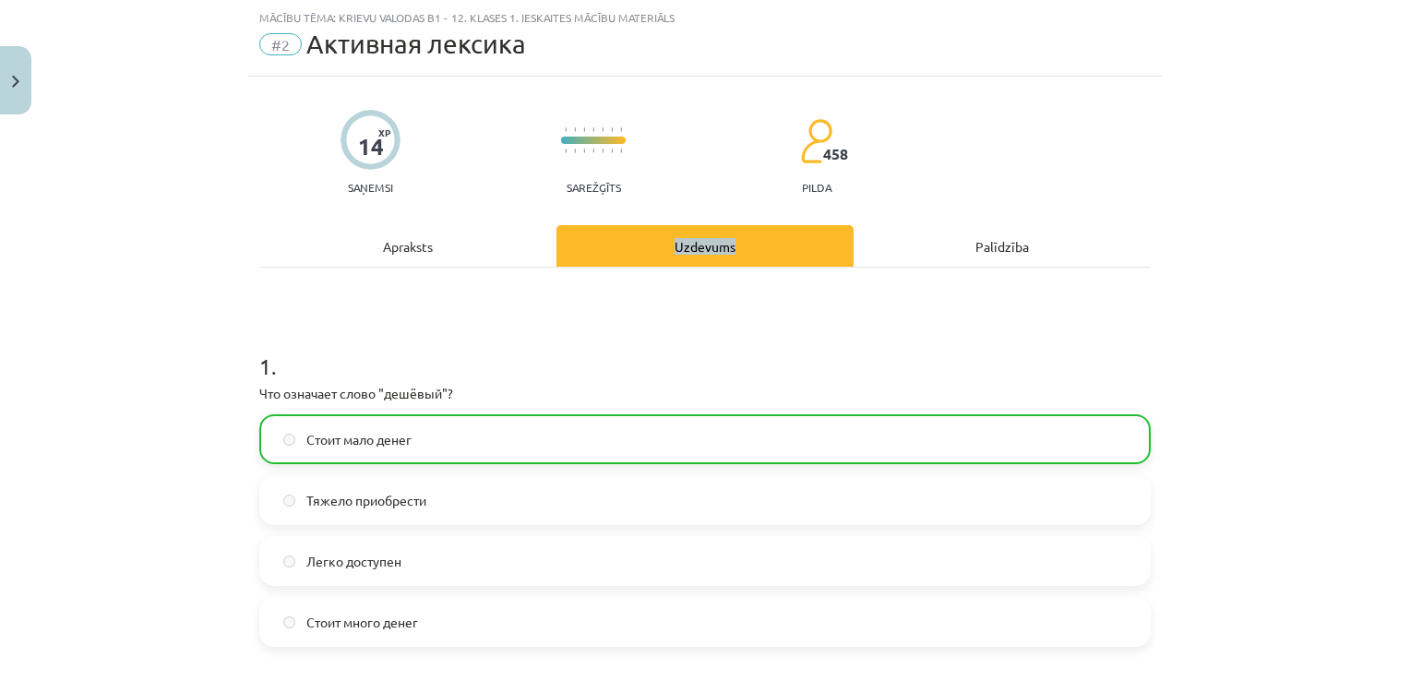
click at [685, 248] on div "Uzdevums" at bounding box center [705, 246] width 297 height 42
drag, startPoint x: 685, startPoint y: 248, endPoint x: 613, endPoint y: 249, distance: 72.0
click at [613, 249] on div "Uzdevums" at bounding box center [705, 246] width 297 height 42
drag, startPoint x: 613, startPoint y: 249, endPoint x: 768, endPoint y: 330, distance: 175.0
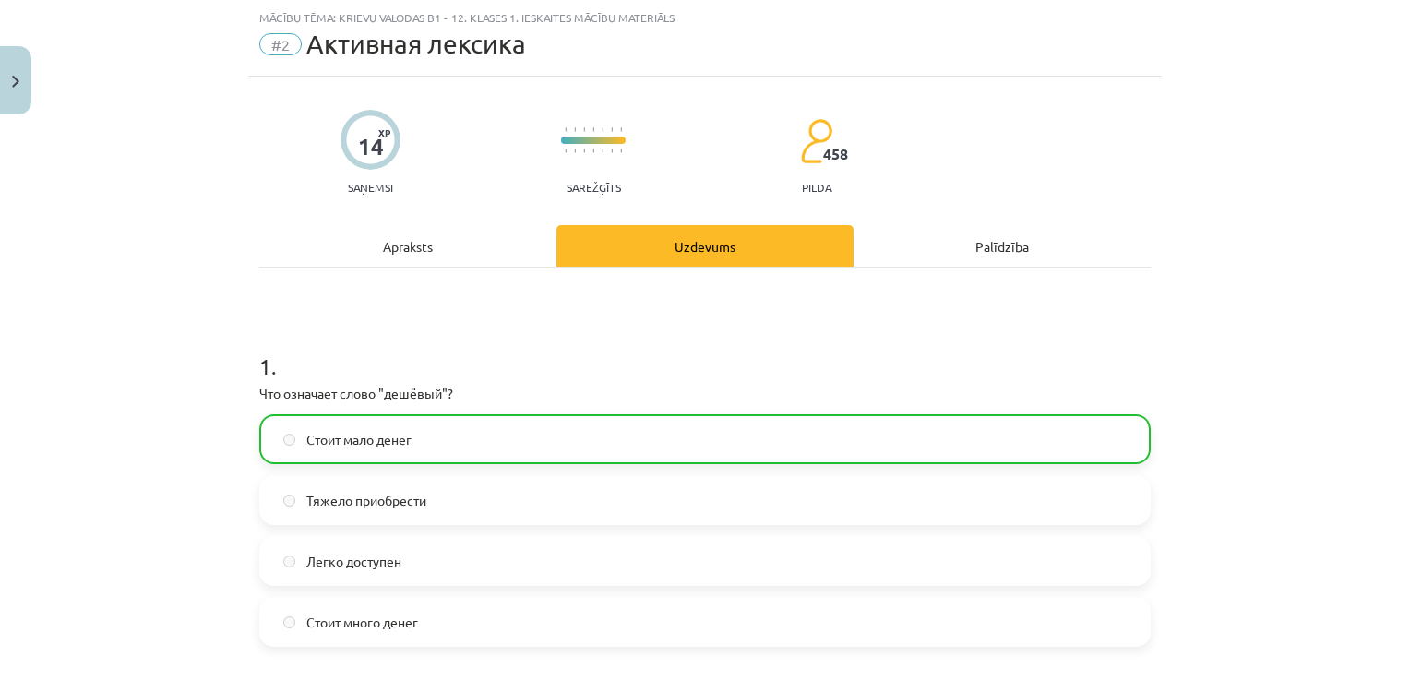
click at [768, 330] on h1 "1 ." at bounding box center [705, 349] width 892 height 57
click at [690, 241] on div "Uzdevums" at bounding box center [705, 246] width 297 height 42
click at [1397, 215] on div "Mācību tēma: Krievu valodas b1 - 12. klases 1. ieskaites mācību materiāls #2 Ак…" at bounding box center [705, 340] width 1410 height 681
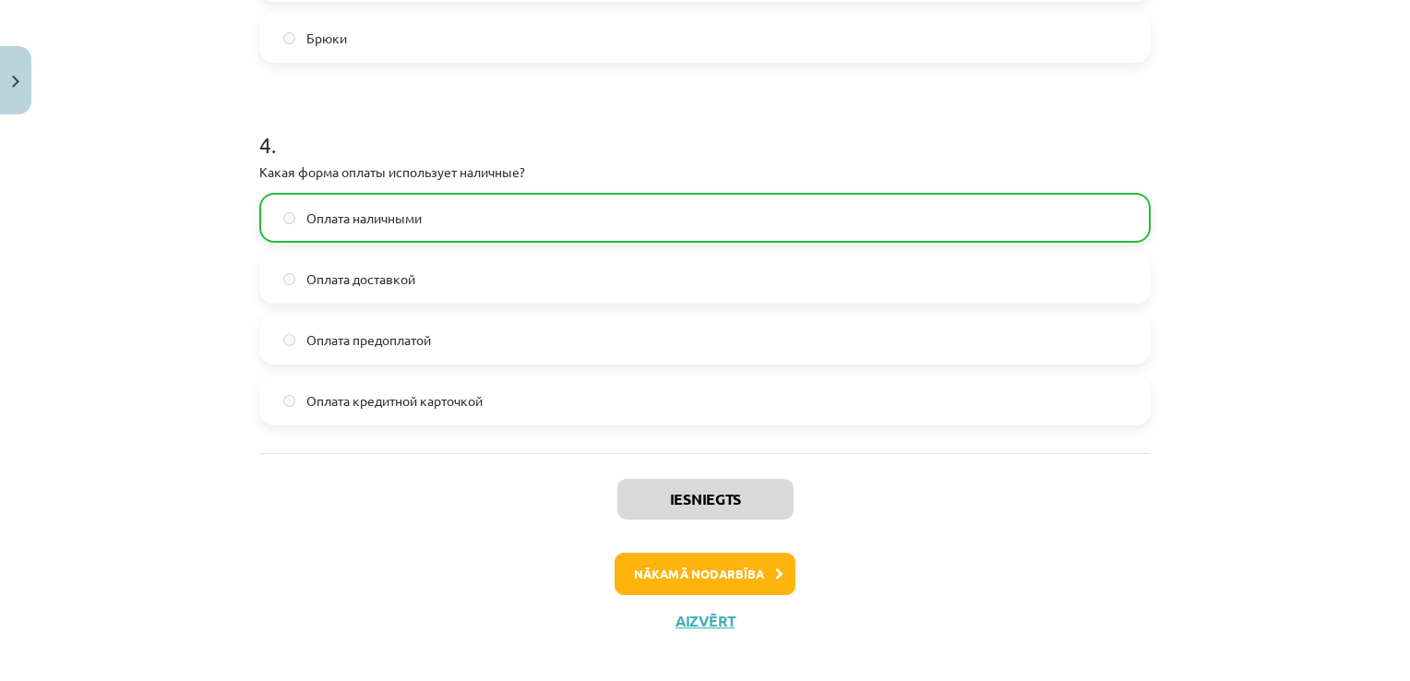
scroll to position [1371, 0]
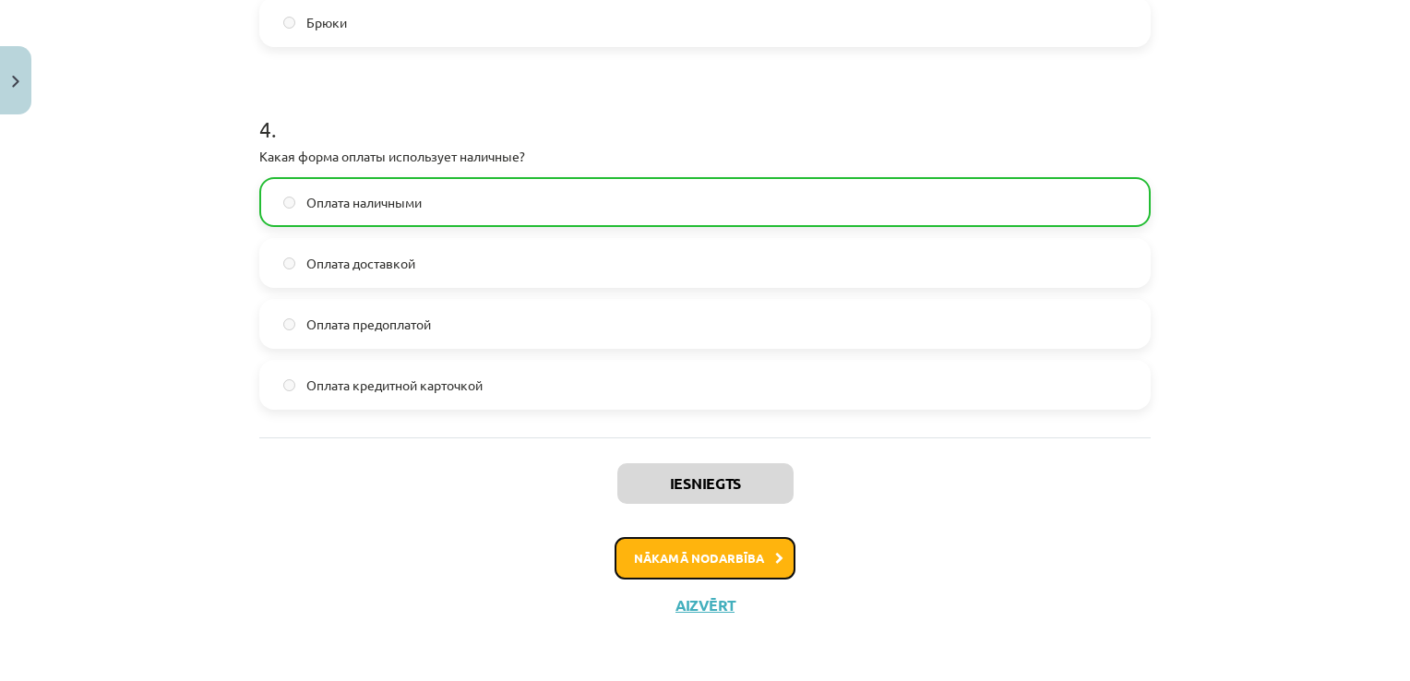
click at [720, 556] on button "Nākamā nodarbība" at bounding box center [705, 558] width 181 height 42
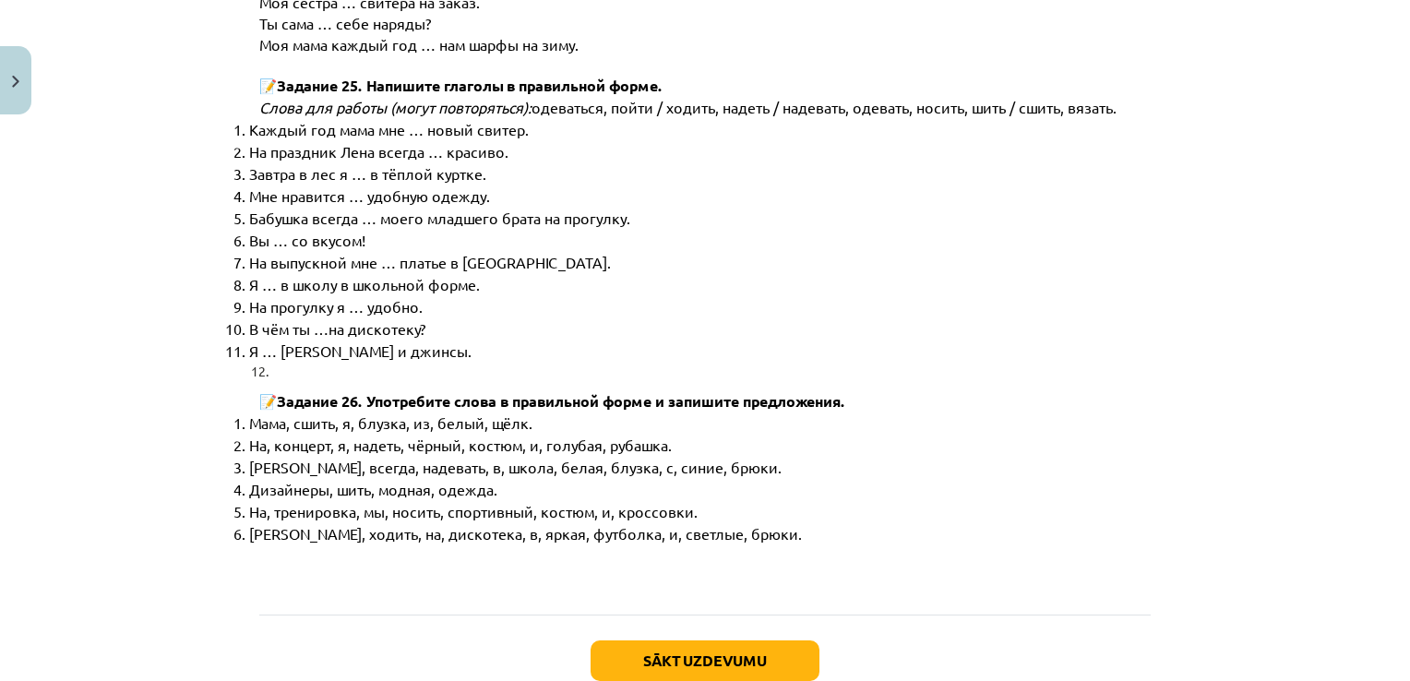
scroll to position [9397, 0]
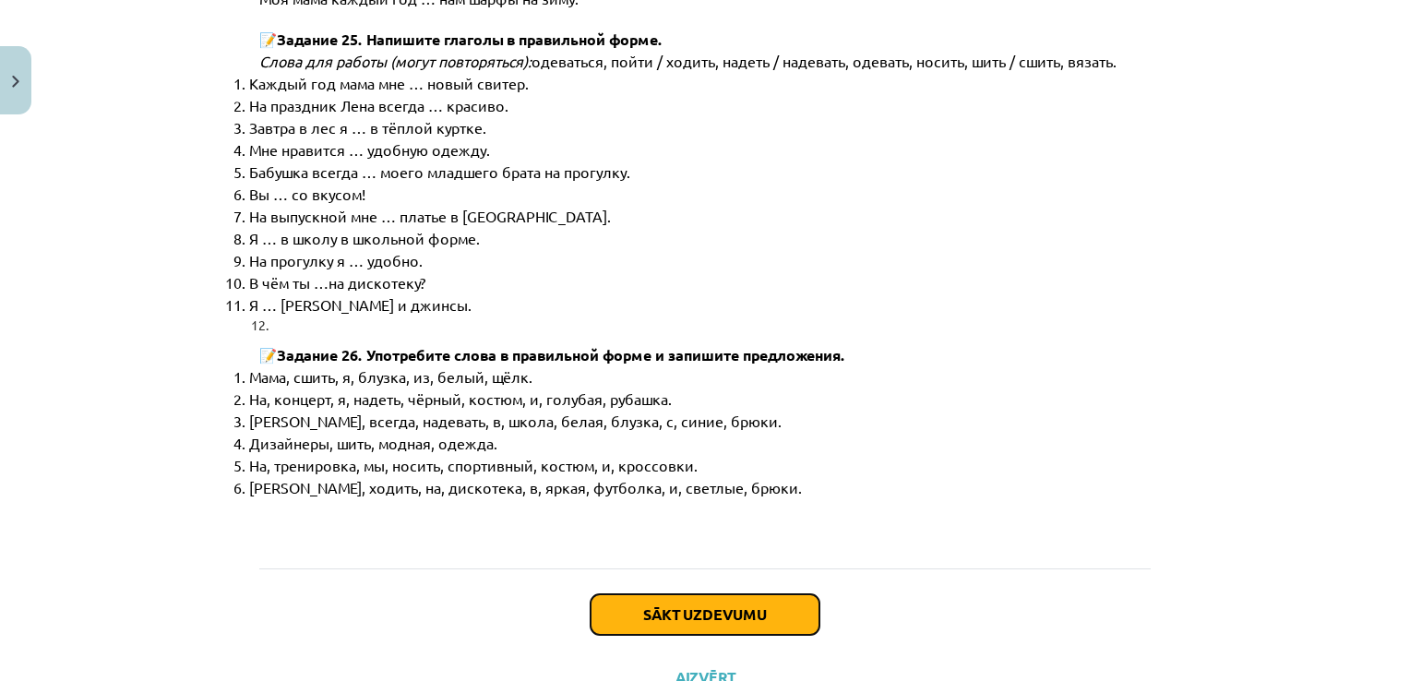
click at [715, 594] on button "Sākt uzdevumu" at bounding box center [705, 614] width 229 height 41
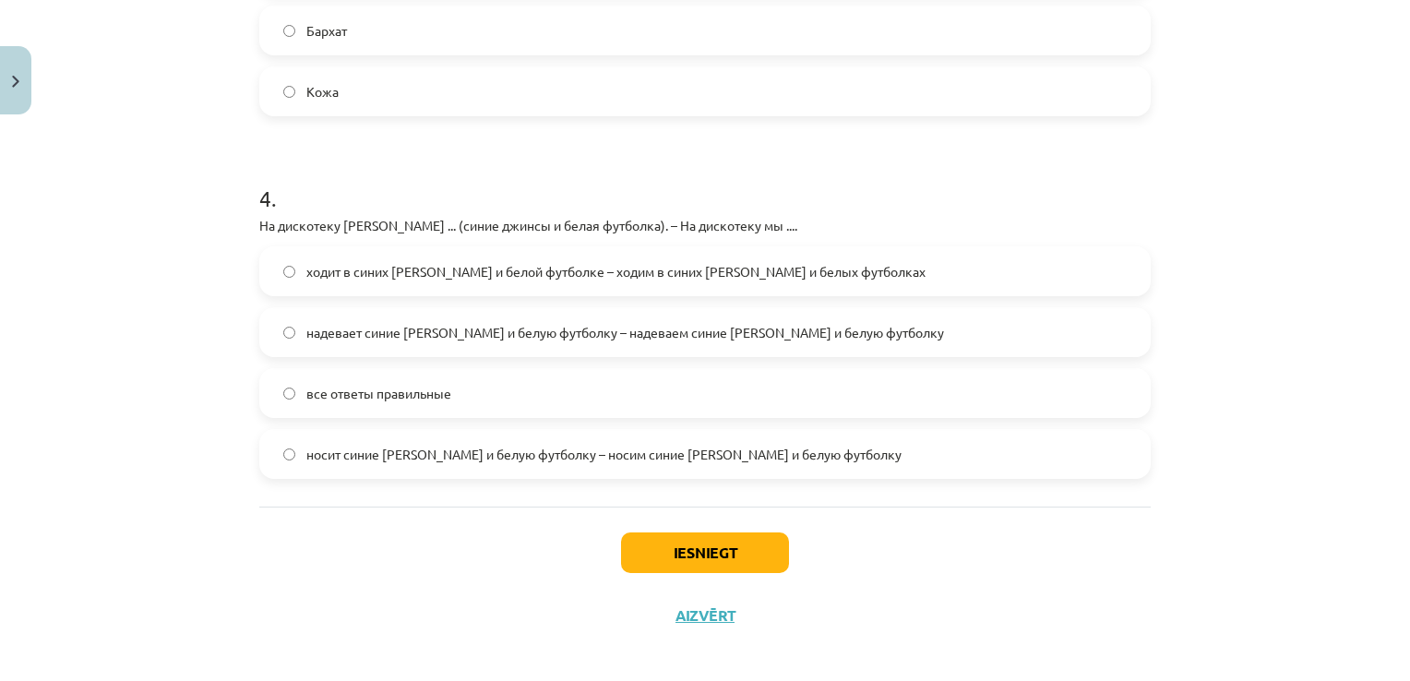
scroll to position [1335, 0]
click at [679, 548] on button "Iesniegt" at bounding box center [705, 551] width 168 height 41
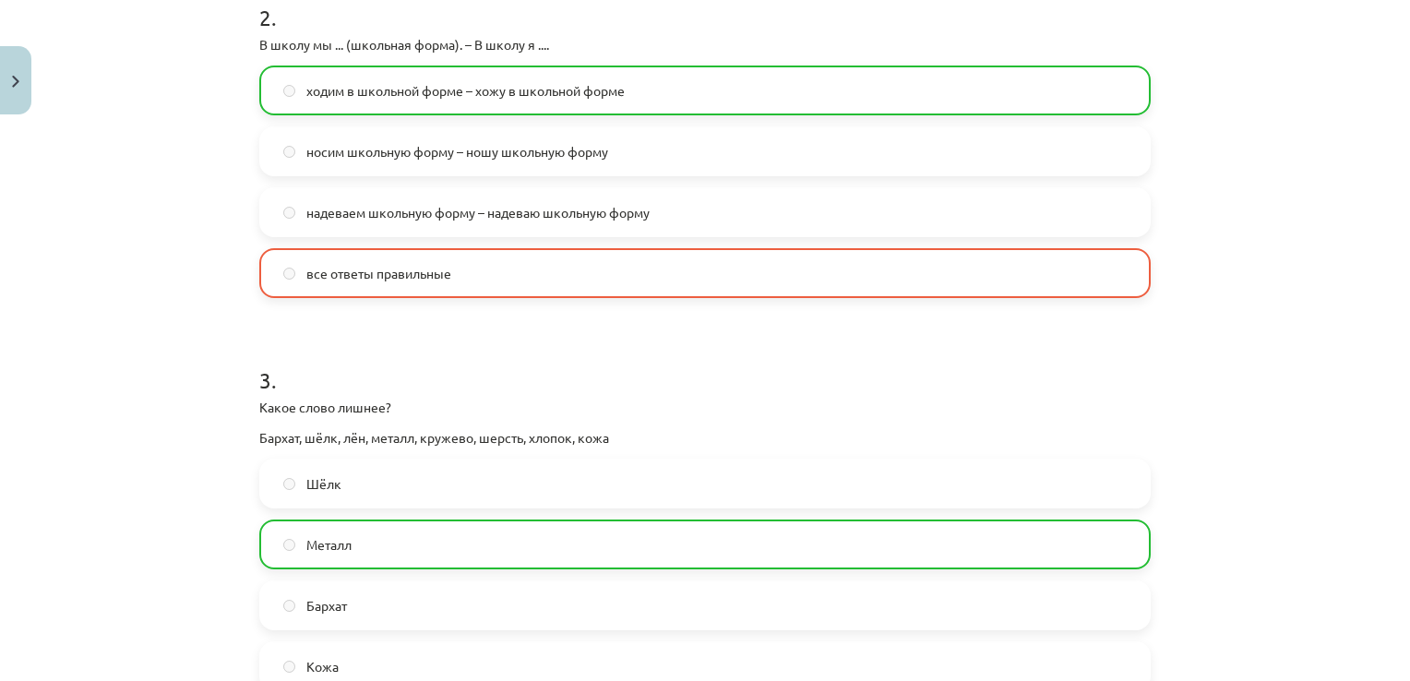
scroll to position [734, 0]
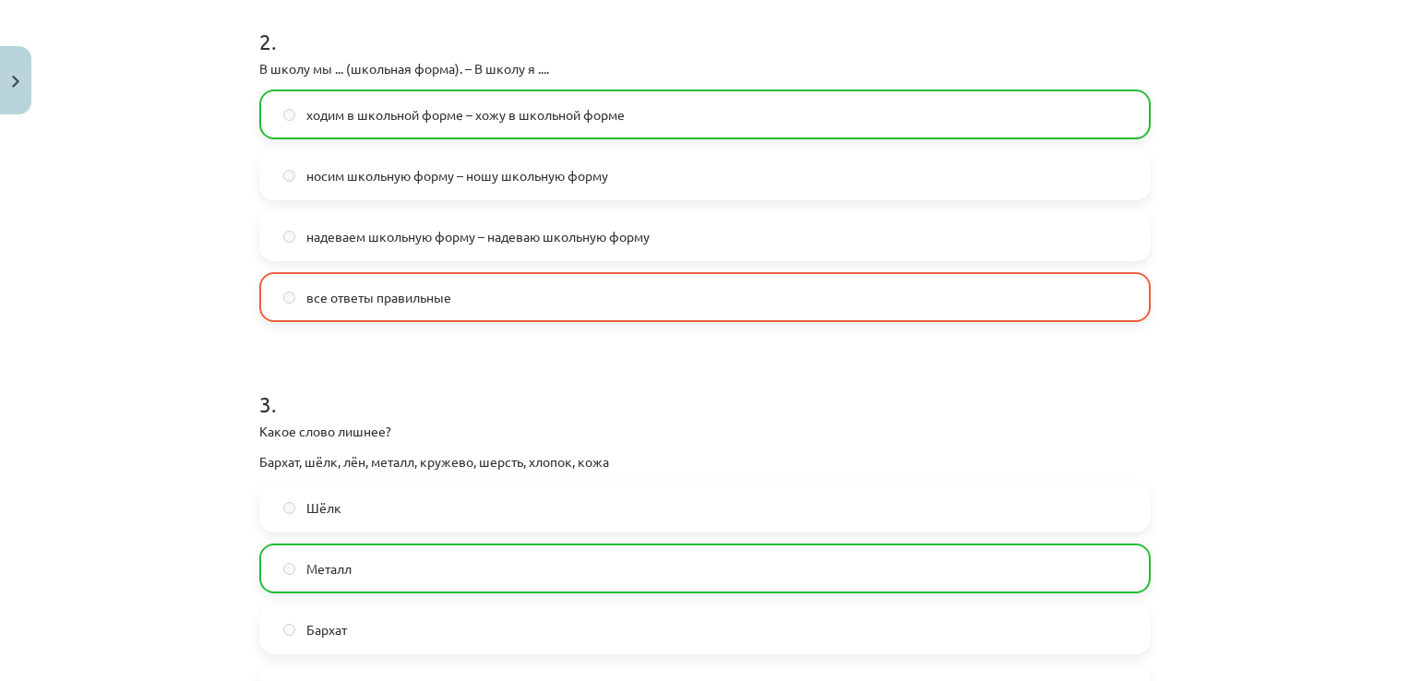
click at [1395, 331] on div "Mācību tēma: Krievu valodas b1 - 12. klases 1. ieskaites mācību materiāls #3 Гр…" at bounding box center [705, 340] width 1410 height 681
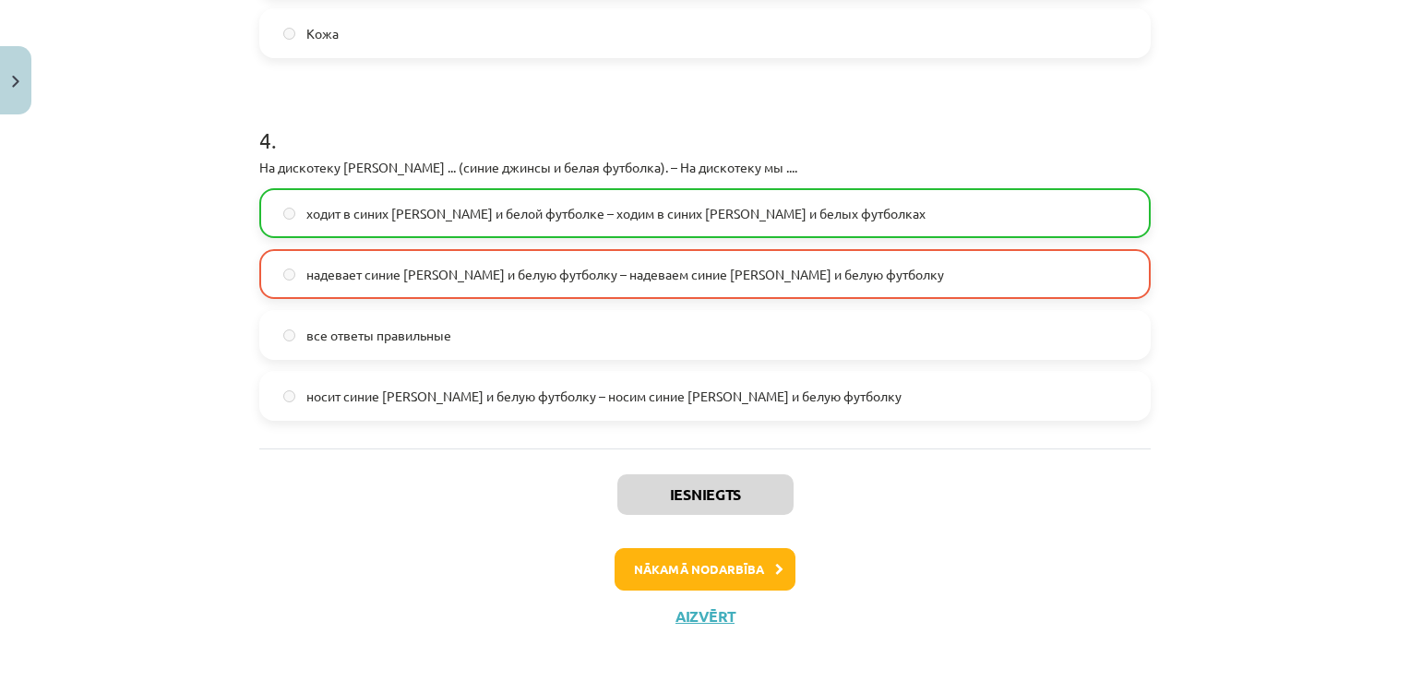
scroll to position [1402, 0]
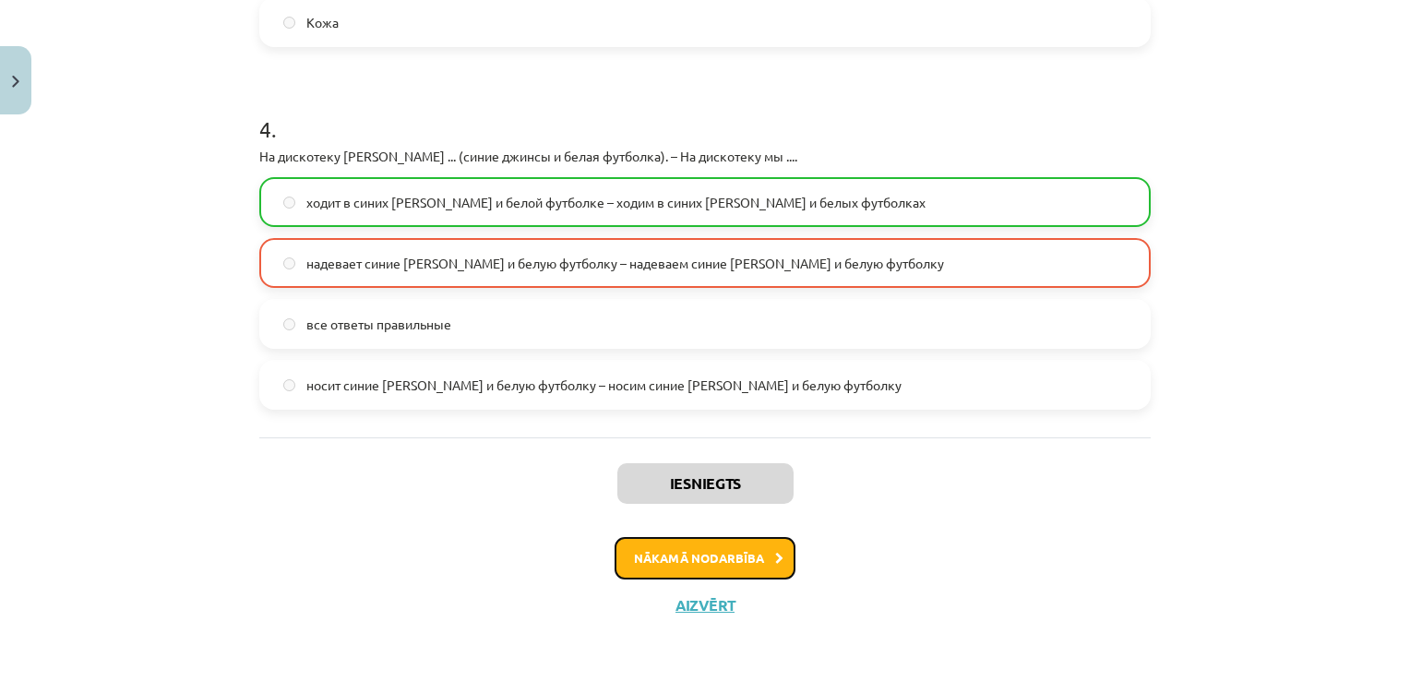
click at [709, 560] on button "Nākamā nodarbība" at bounding box center [705, 558] width 181 height 42
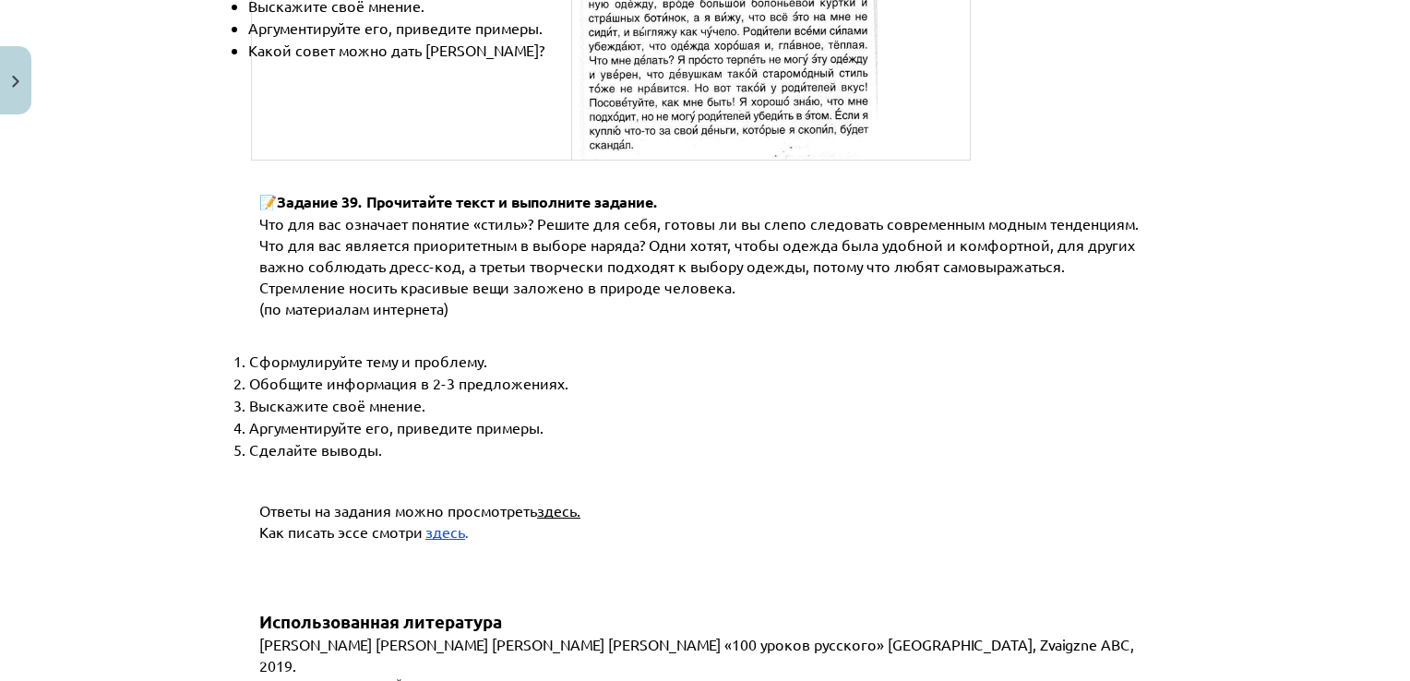
scroll to position [7077, 0]
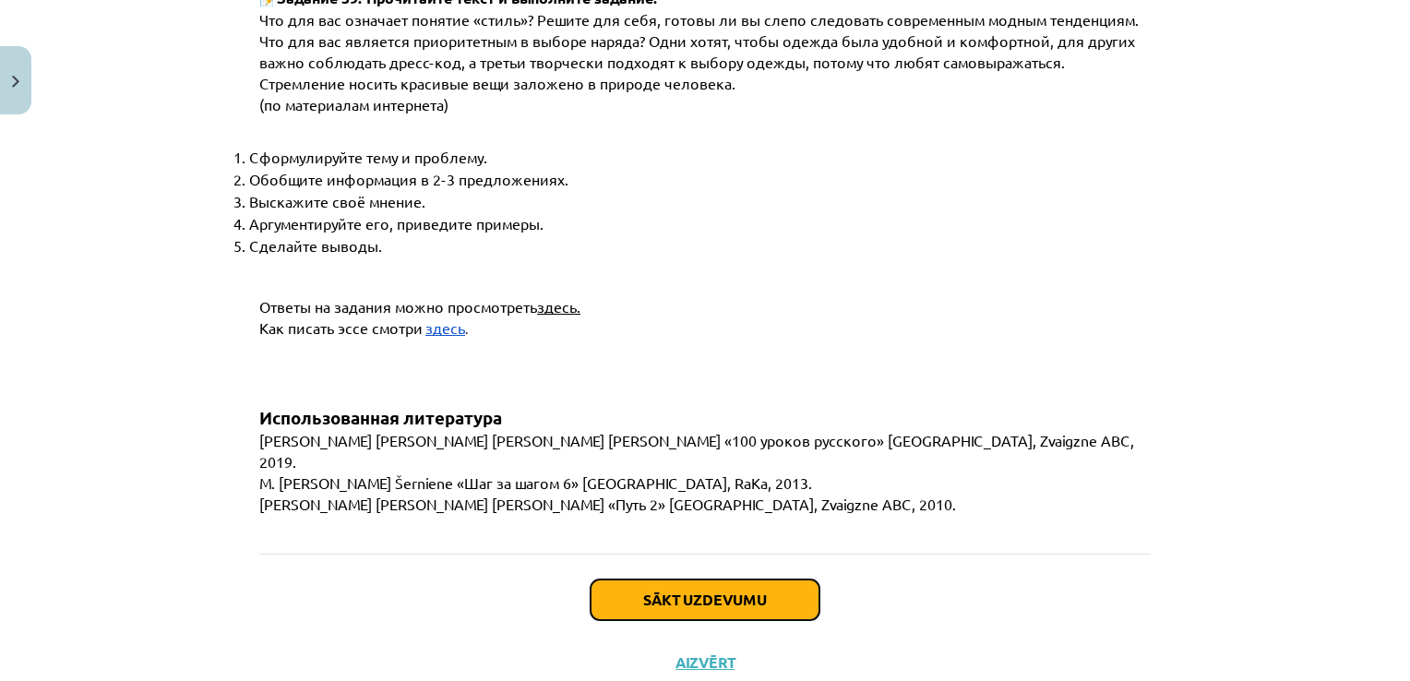
click at [698, 580] on button "Sākt uzdevumu" at bounding box center [705, 600] width 229 height 41
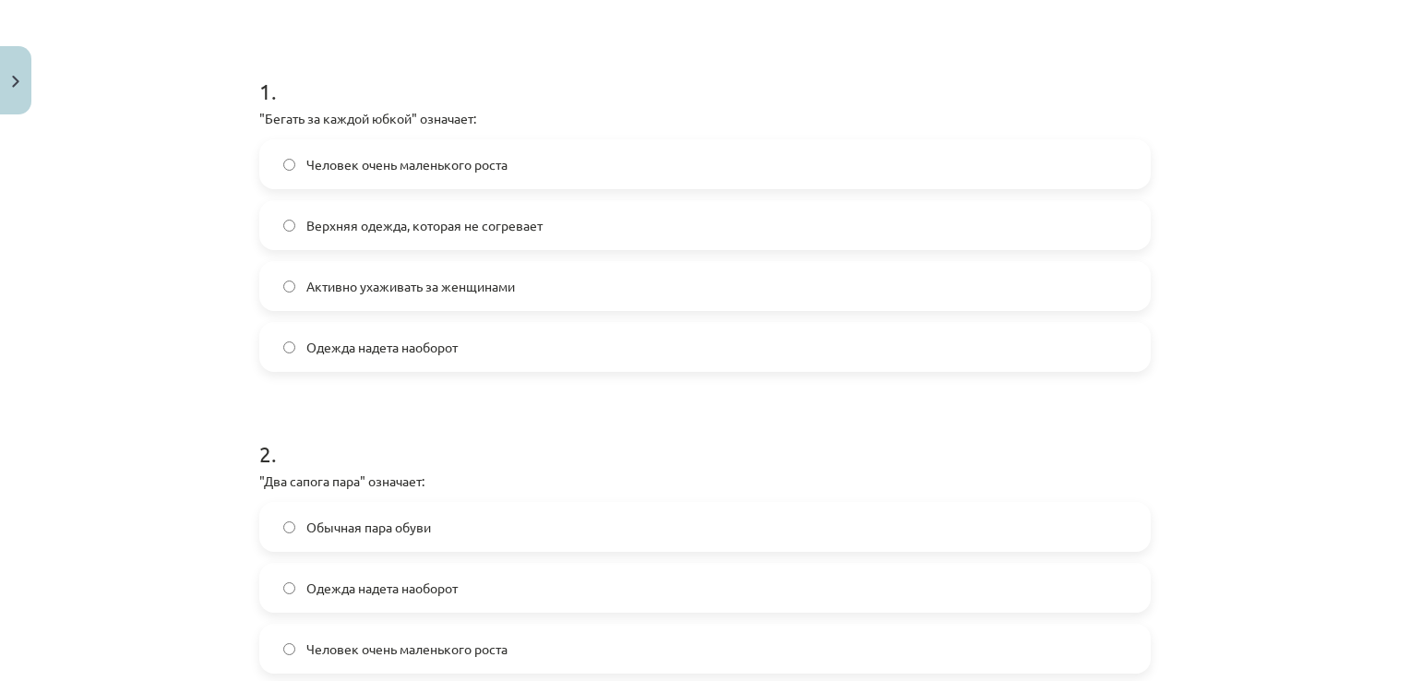
scroll to position [46, 0]
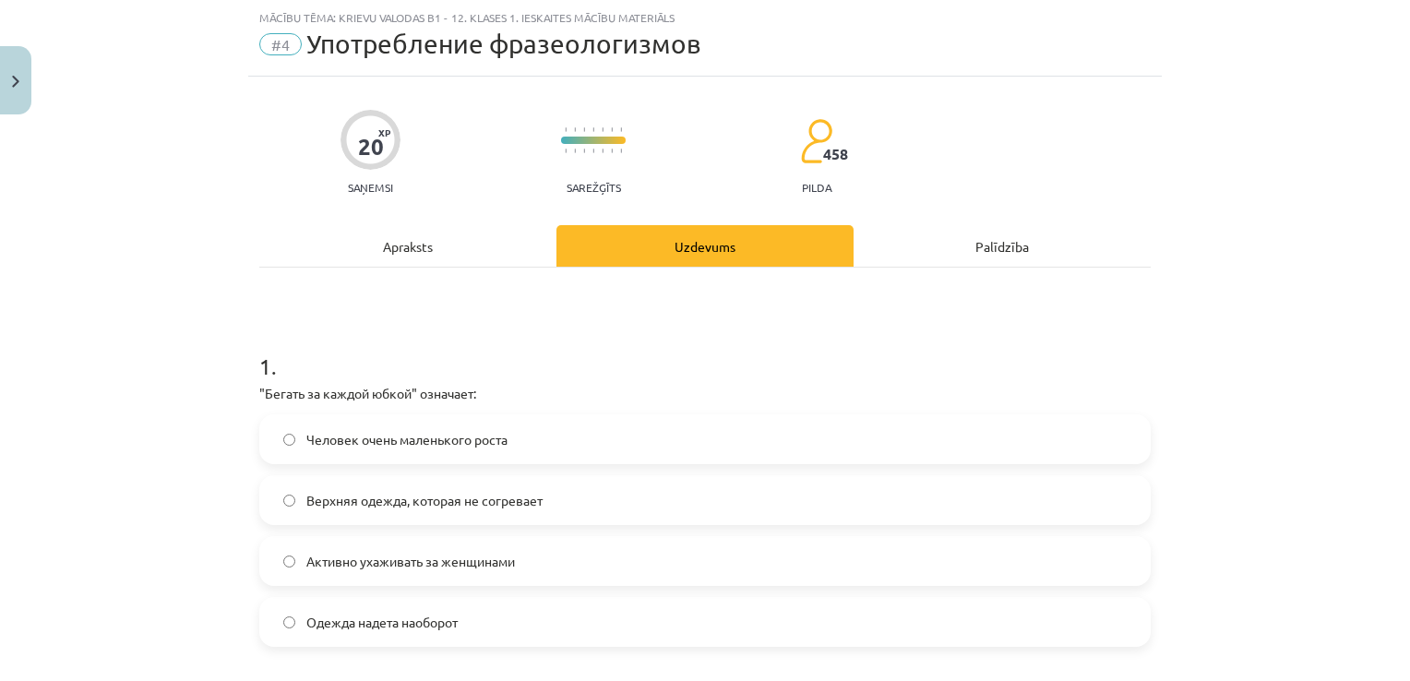
click at [1393, 203] on div "Mācību tēma: Krievu valodas b1 - 12. klases 1. ieskaites mācību materiāls #4 Уп…" at bounding box center [705, 340] width 1410 height 681
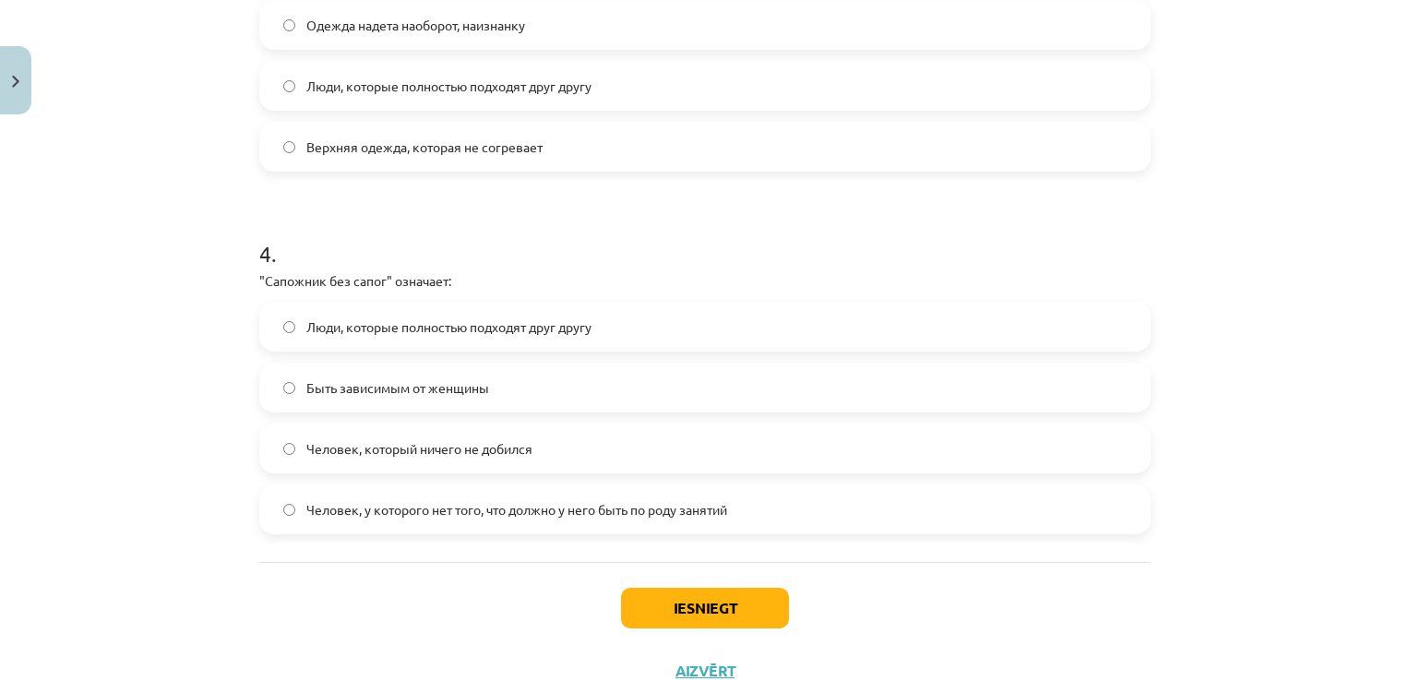
scroll to position [1313, 0]
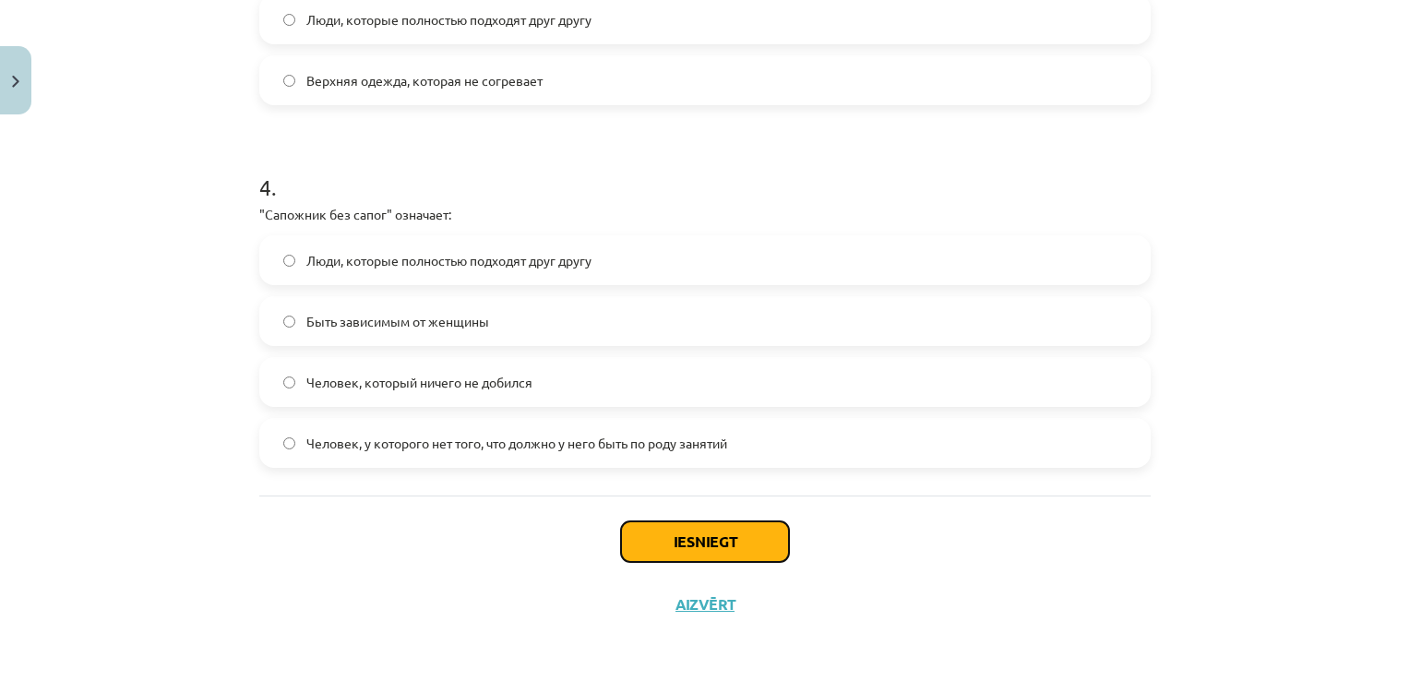
click at [671, 534] on button "Iesniegt" at bounding box center [705, 541] width 168 height 41
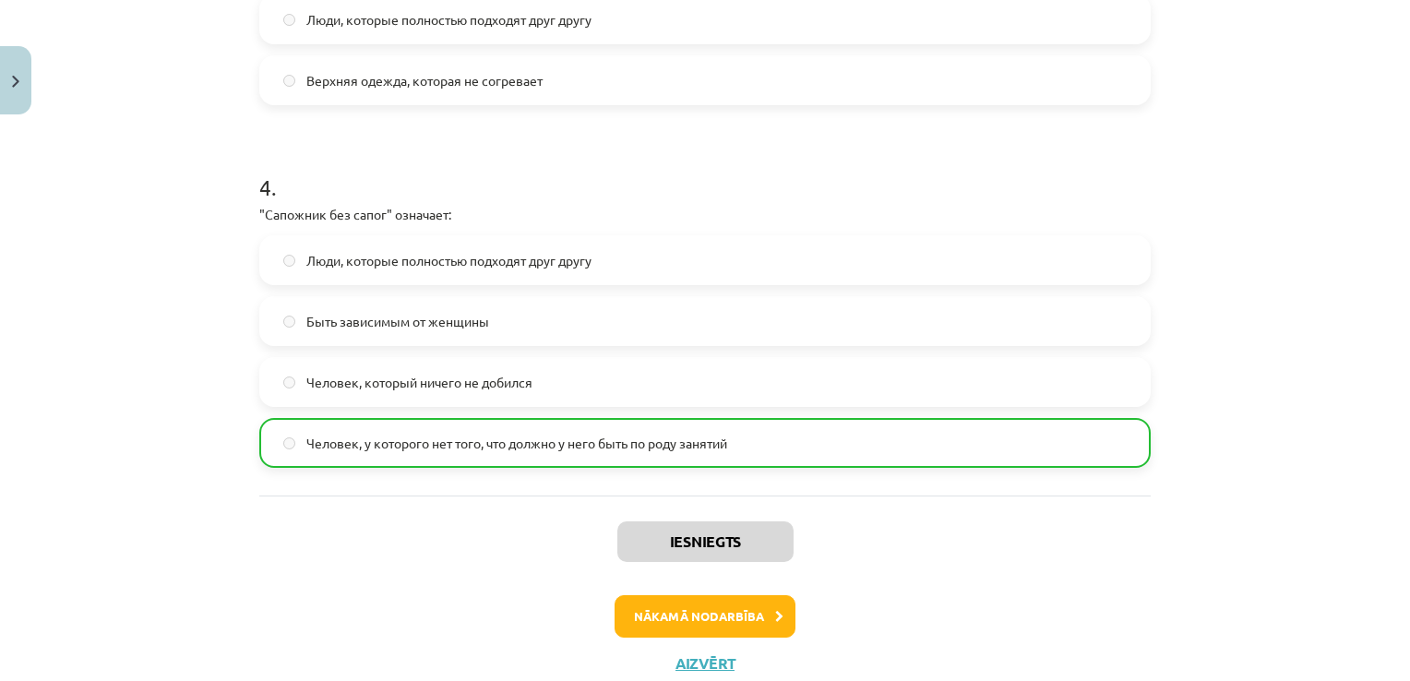
scroll to position [1371, 0]
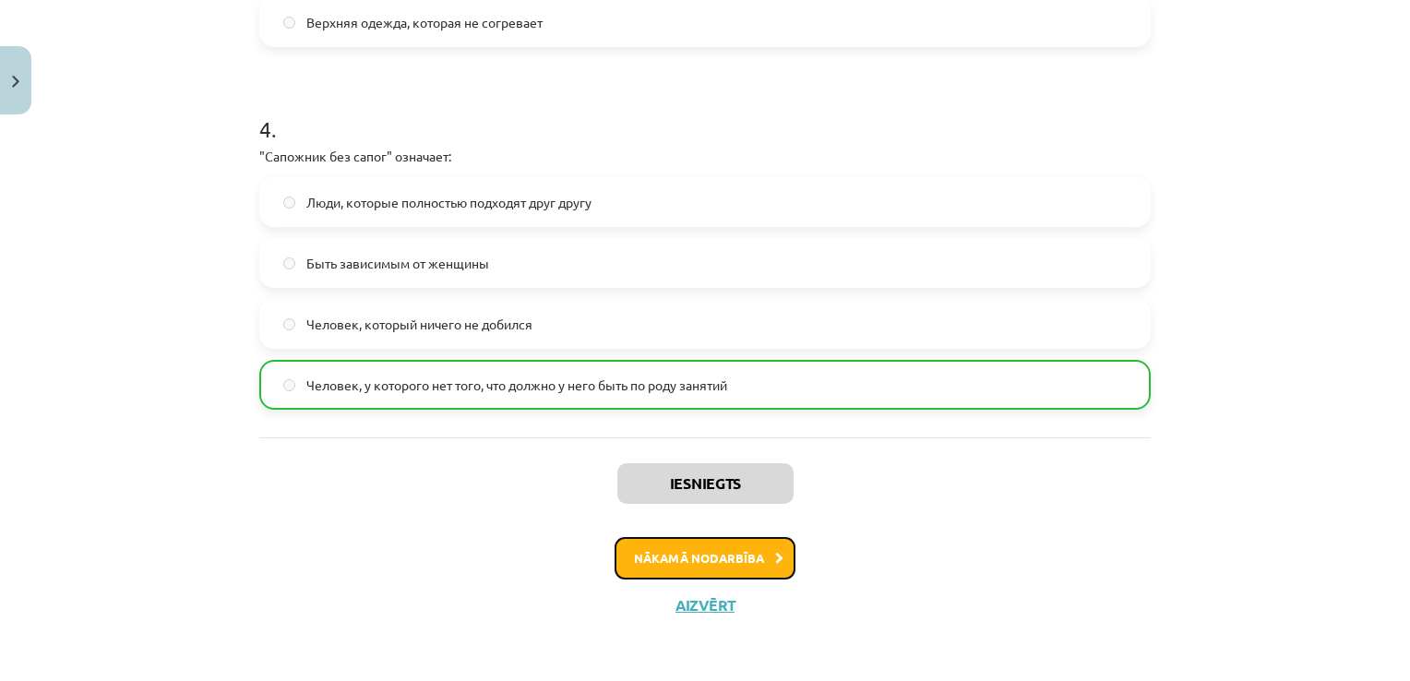
click at [701, 567] on button "Nākamā nodarbība" at bounding box center [705, 558] width 181 height 42
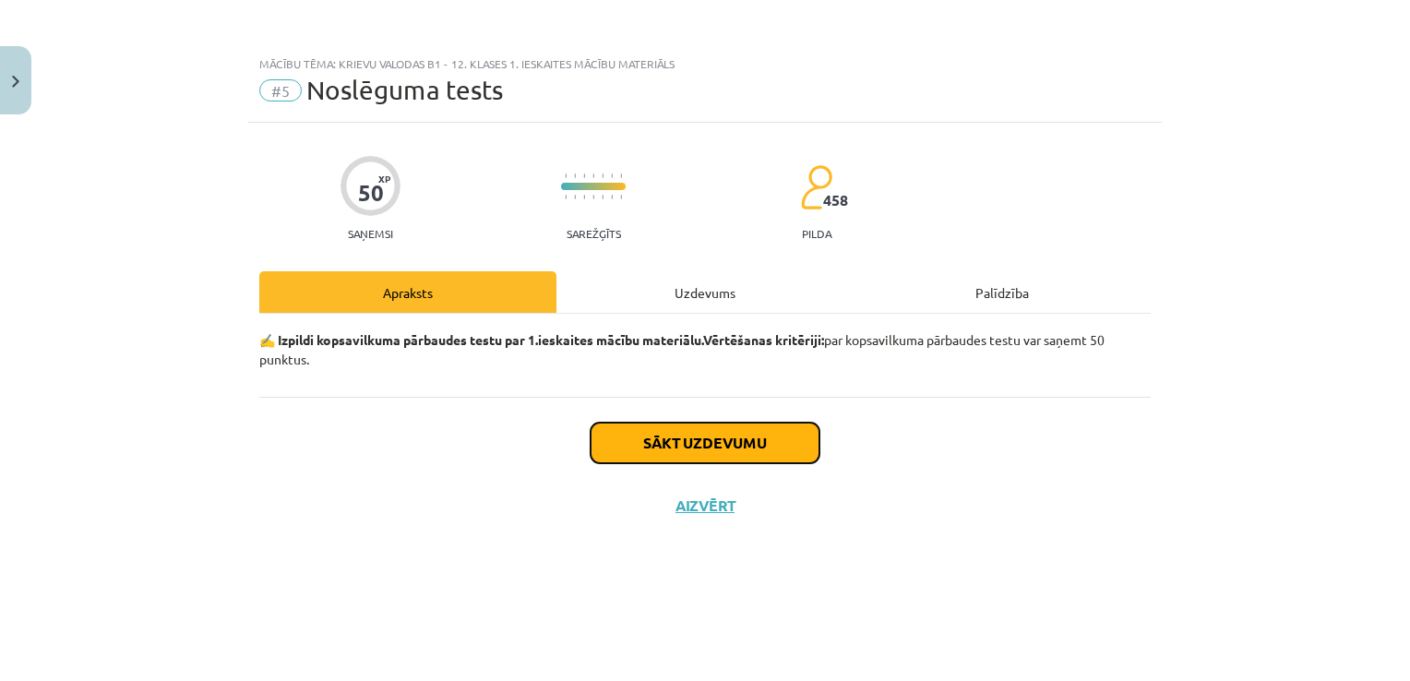
click at [673, 439] on button "Sākt uzdevumu" at bounding box center [705, 443] width 229 height 41
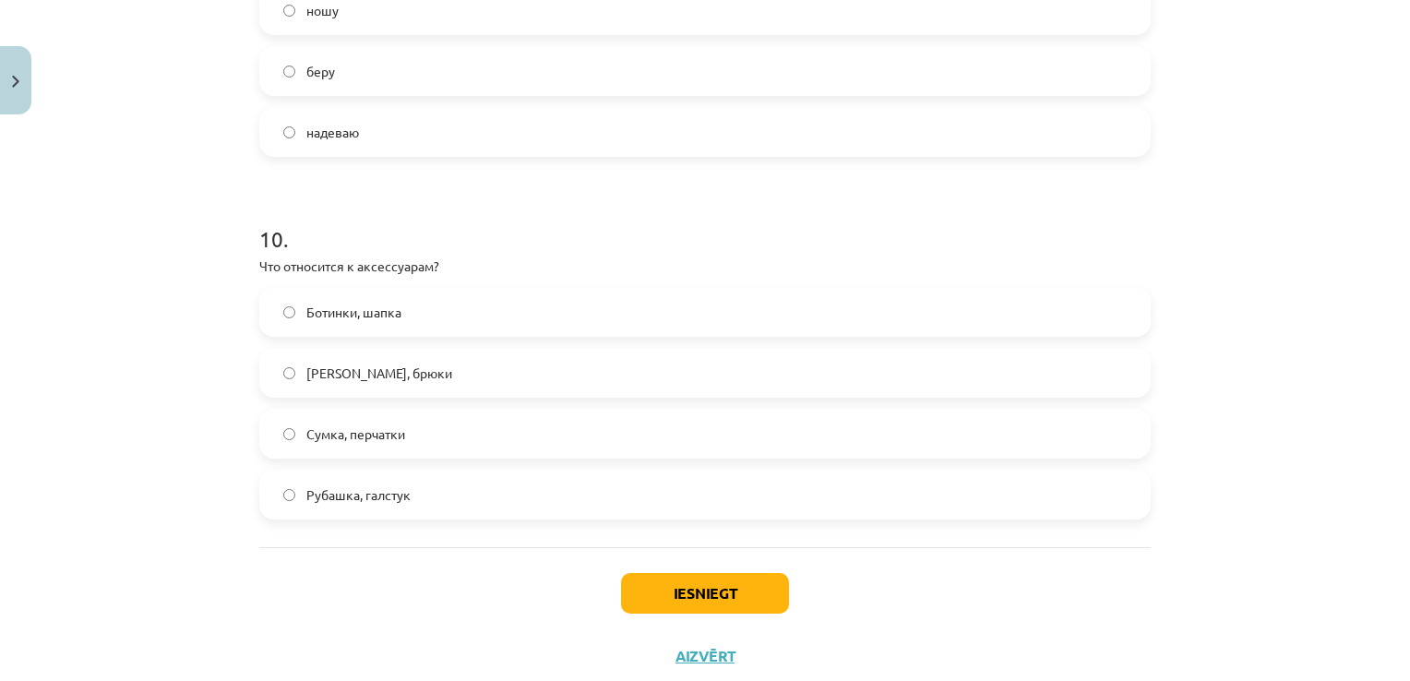
scroll to position [3489, 0]
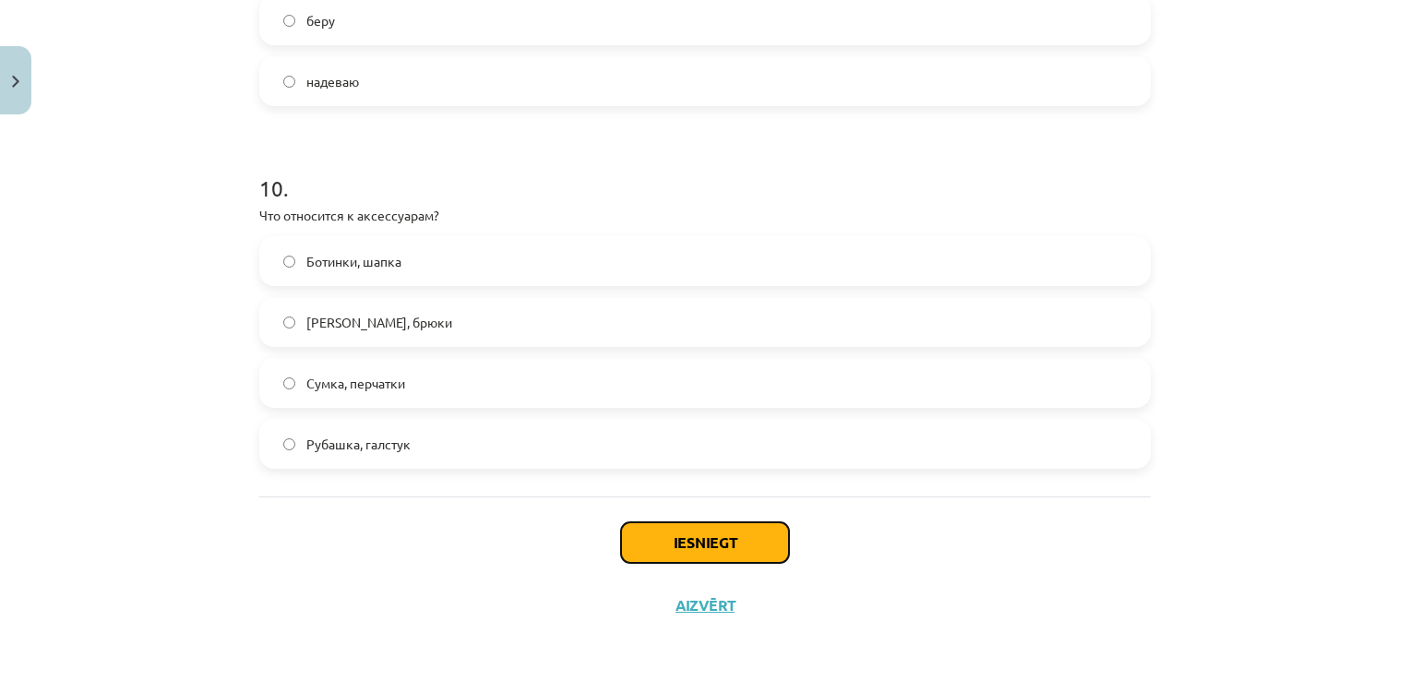
click at [723, 540] on button "Iesniegt" at bounding box center [705, 542] width 168 height 41
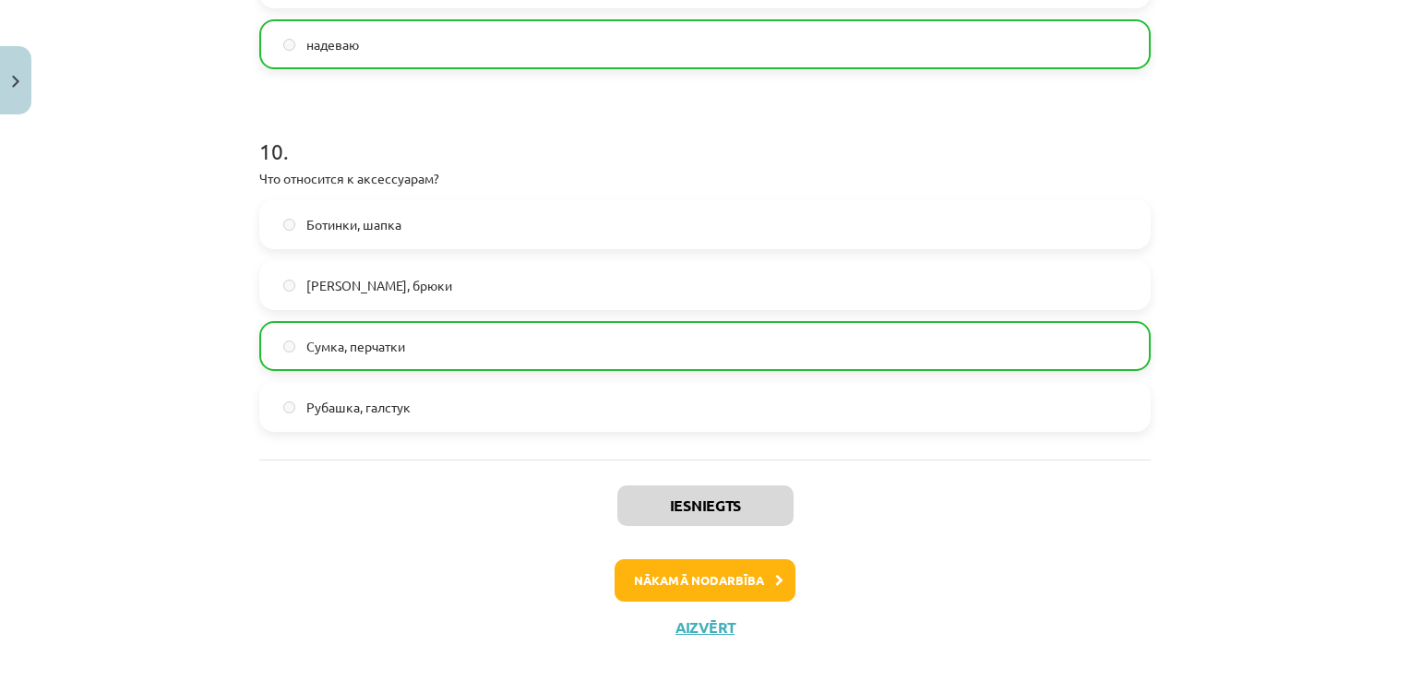
scroll to position [3548, 0]
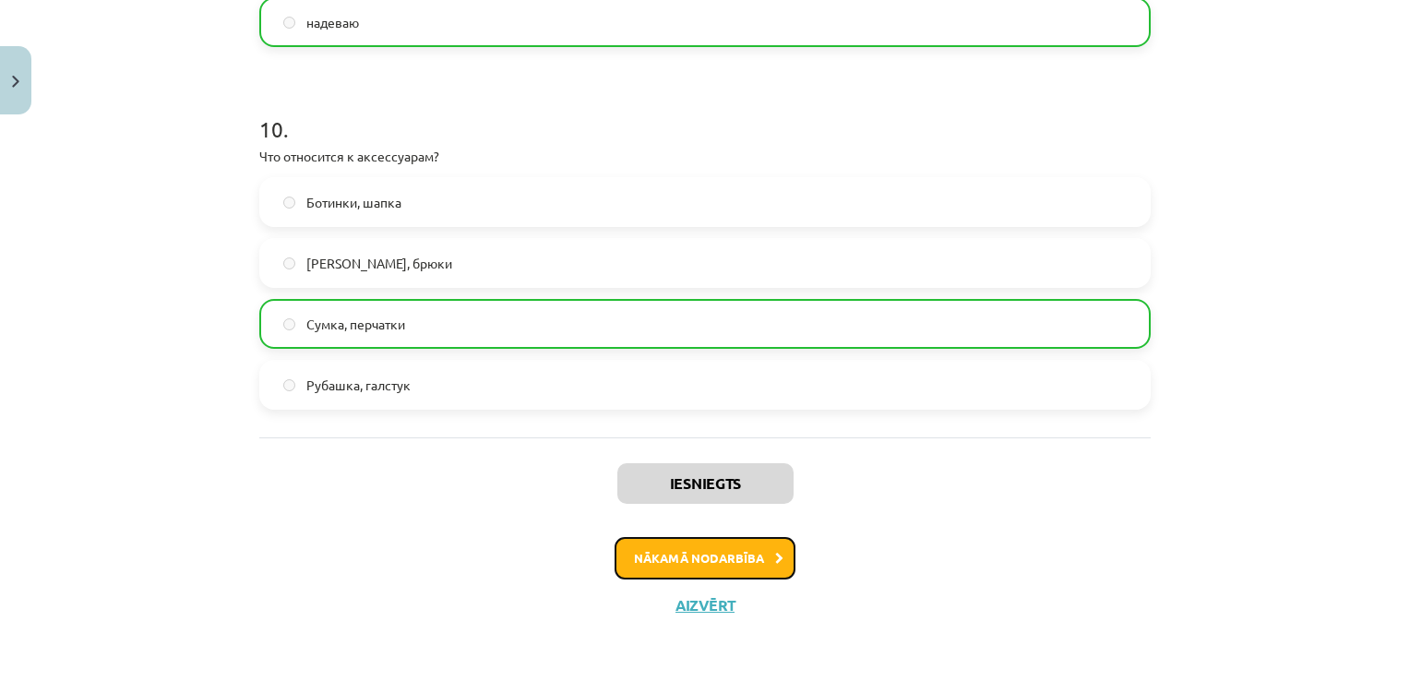
click at [657, 563] on button "Nākamā nodarbība" at bounding box center [705, 558] width 181 height 42
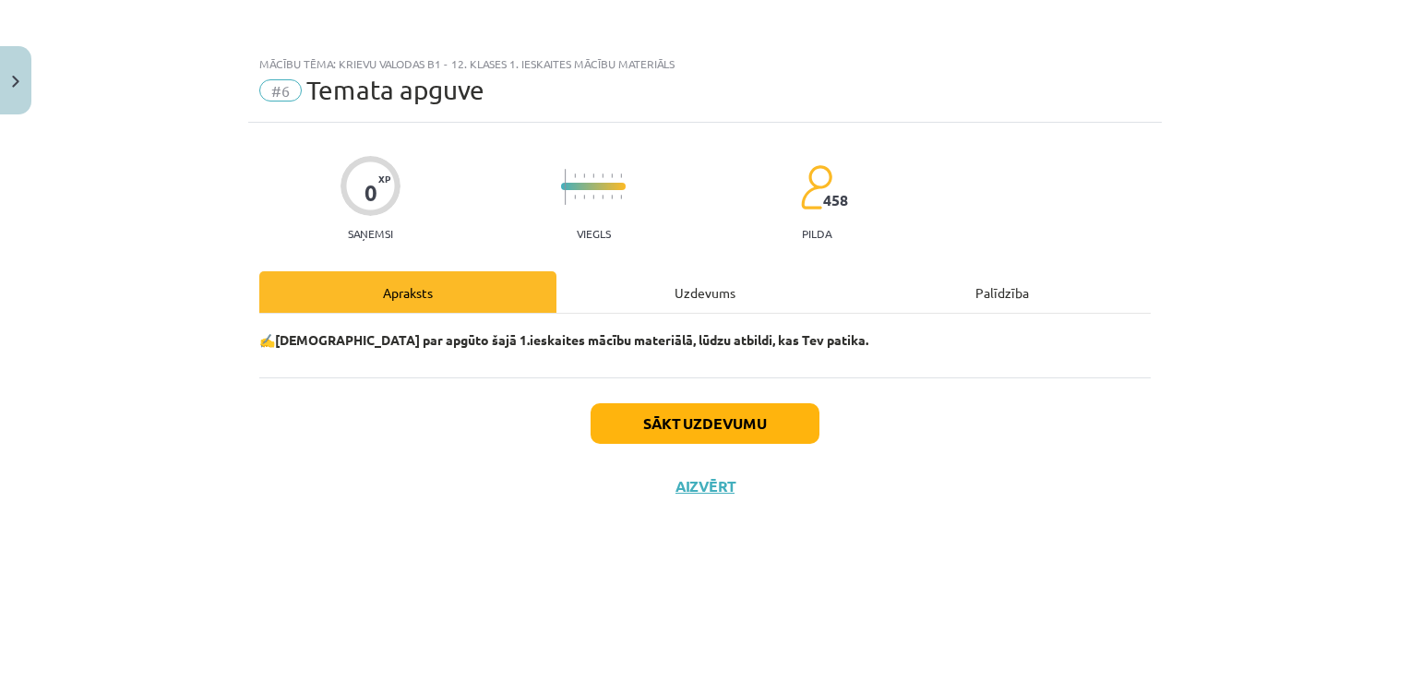
scroll to position [0, 0]
click at [684, 422] on button "Sākt uzdevumu" at bounding box center [705, 423] width 229 height 41
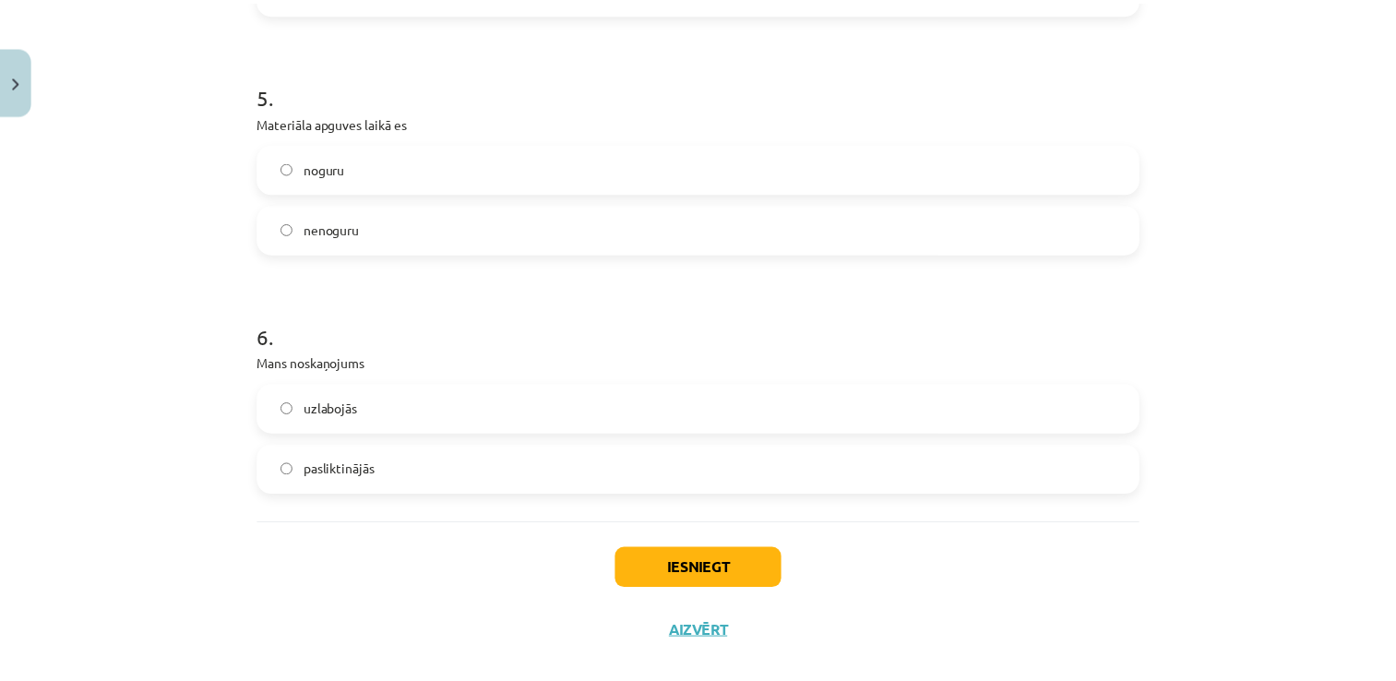
scroll to position [1590, 0]
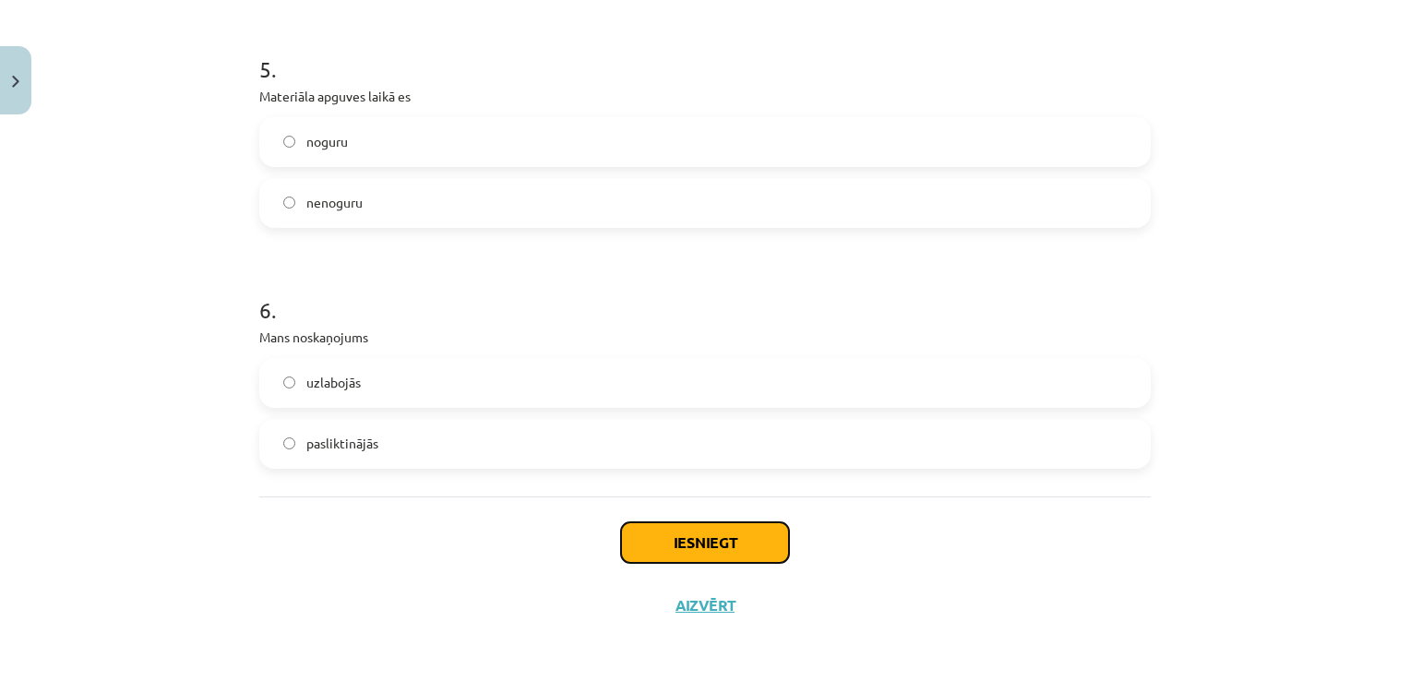
click at [660, 529] on button "Iesniegt" at bounding box center [705, 542] width 168 height 41
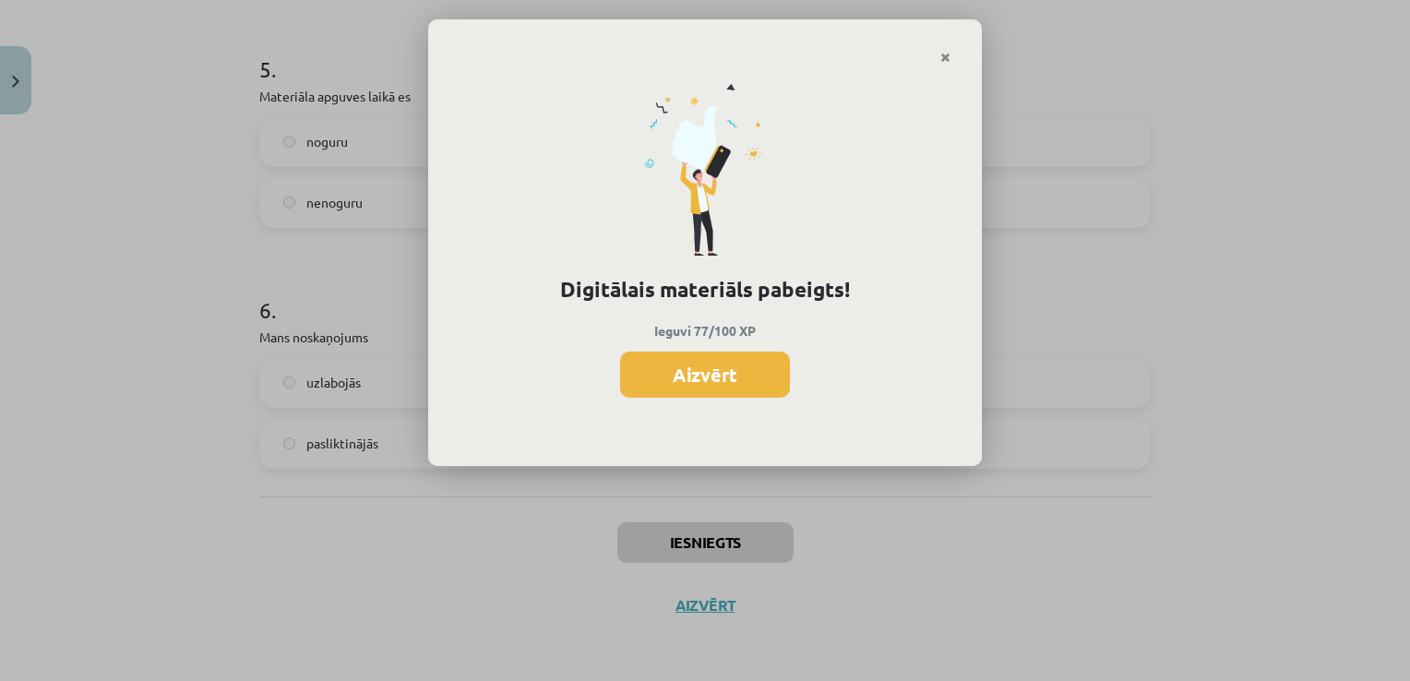
click at [660, 529] on div "Digitālais materiāls pabeigts! Ieguvi 77/100 XP Aizvērt" at bounding box center [705, 340] width 1410 height 681
click at [700, 381] on button "Aizvērt" at bounding box center [705, 375] width 170 height 46
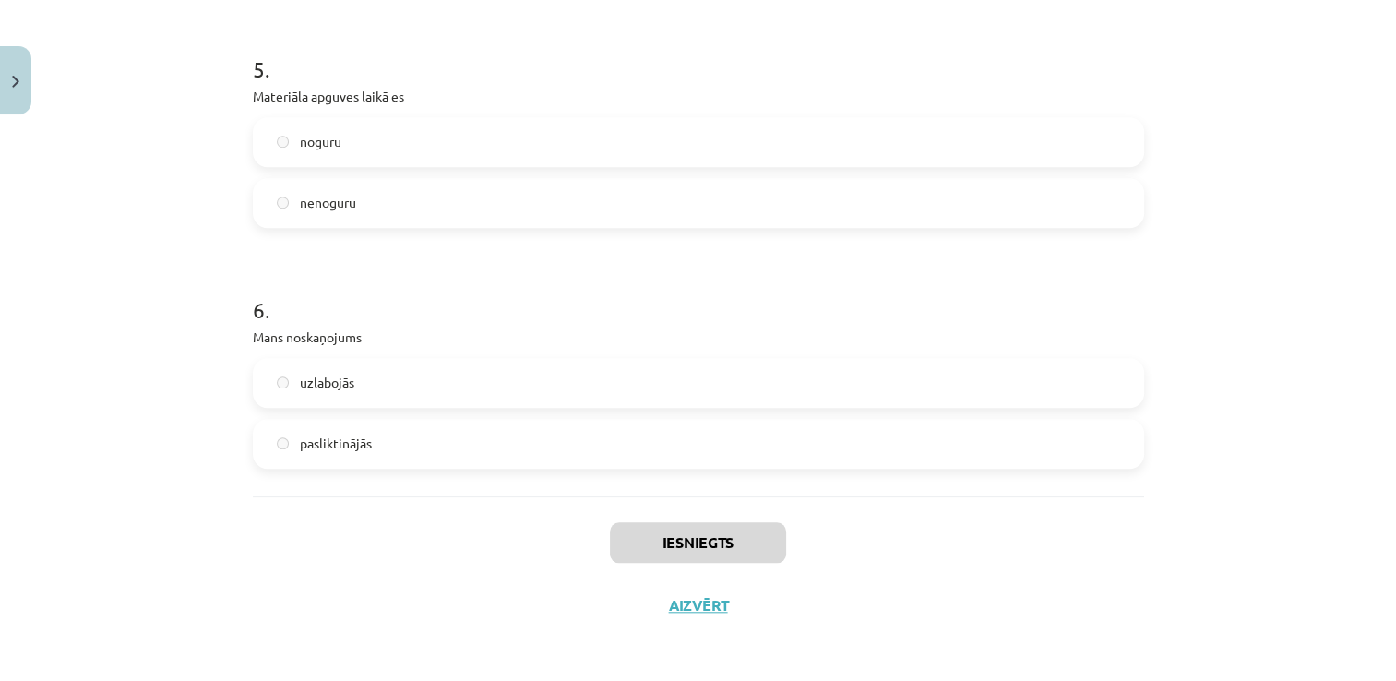
click at [683, 587] on div "Iesniegts Aizvērt" at bounding box center [699, 561] width 892 height 129
click at [682, 604] on button "Aizvērt" at bounding box center [699, 605] width 70 height 18
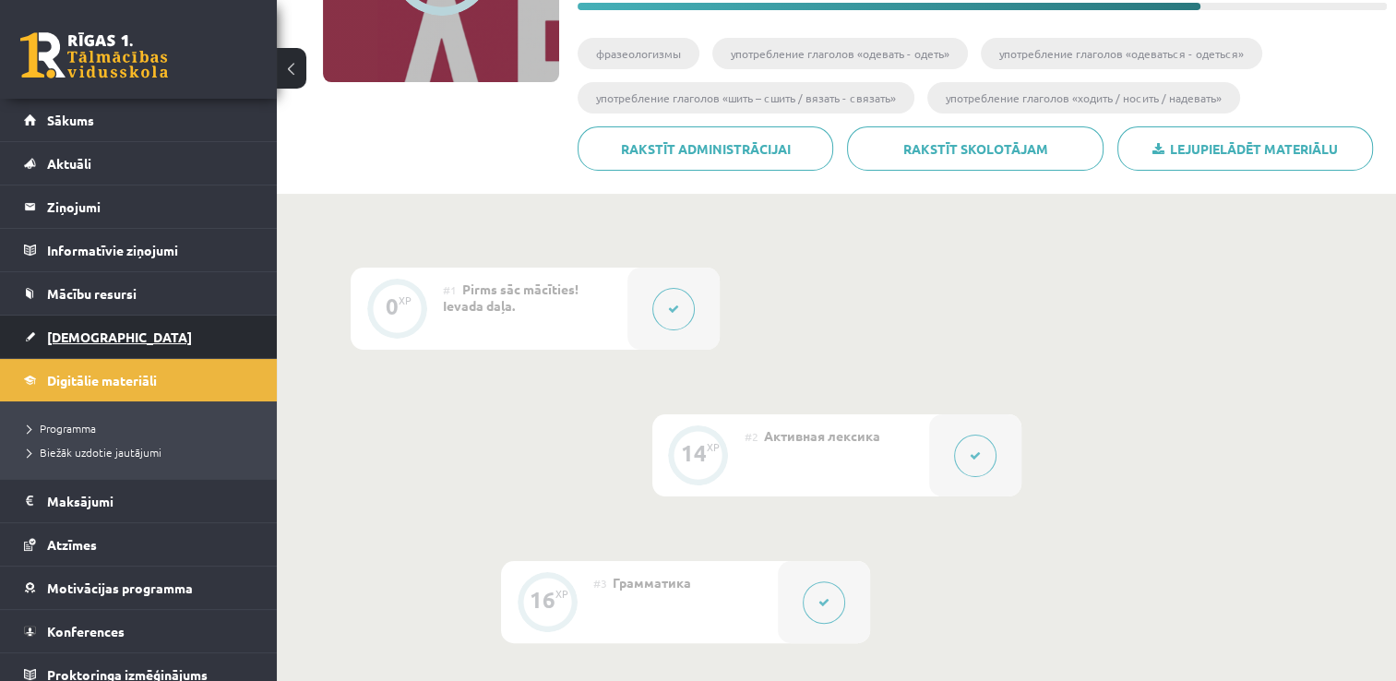
click at [86, 326] on link "[DEMOGRAPHIC_DATA]" at bounding box center [139, 337] width 230 height 42
